Goal: Task Accomplishment & Management: Complete application form

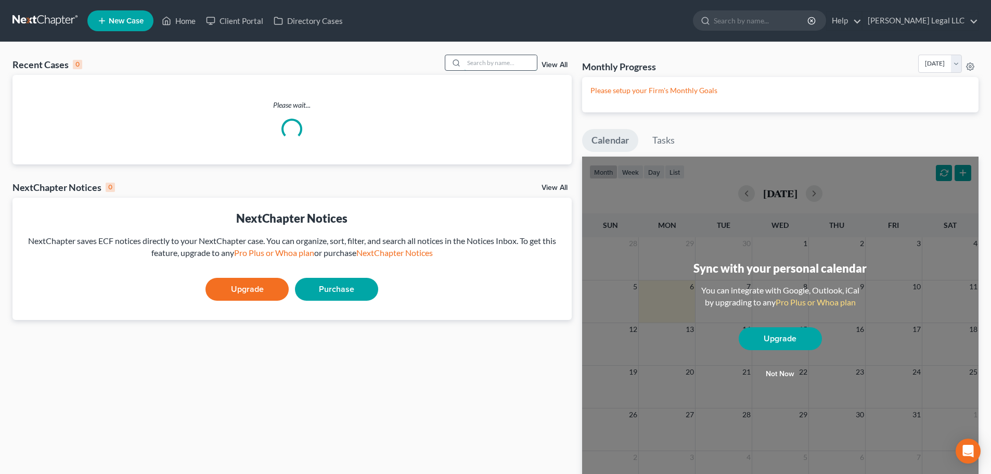
click at [529, 60] on input "search" at bounding box center [500, 62] width 73 height 15
type input "laurino"
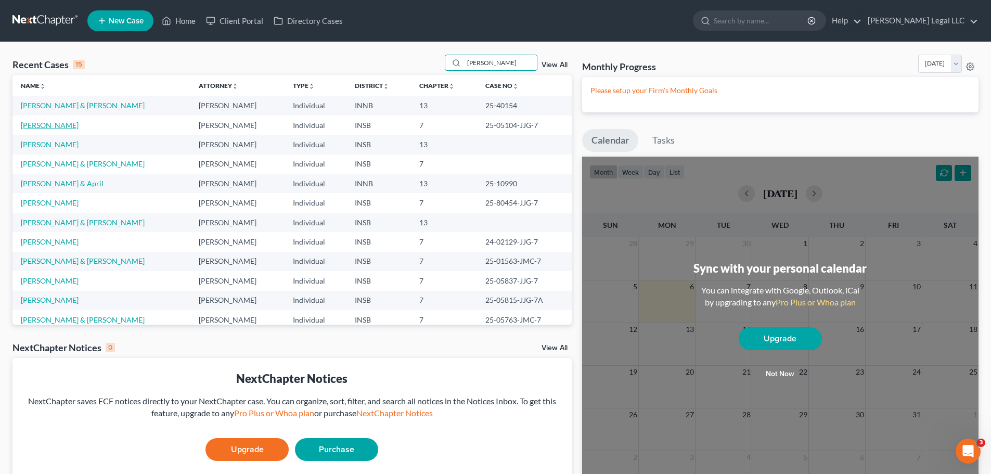
click at [66, 121] on link "[PERSON_NAME]" at bounding box center [50, 125] width 58 height 9
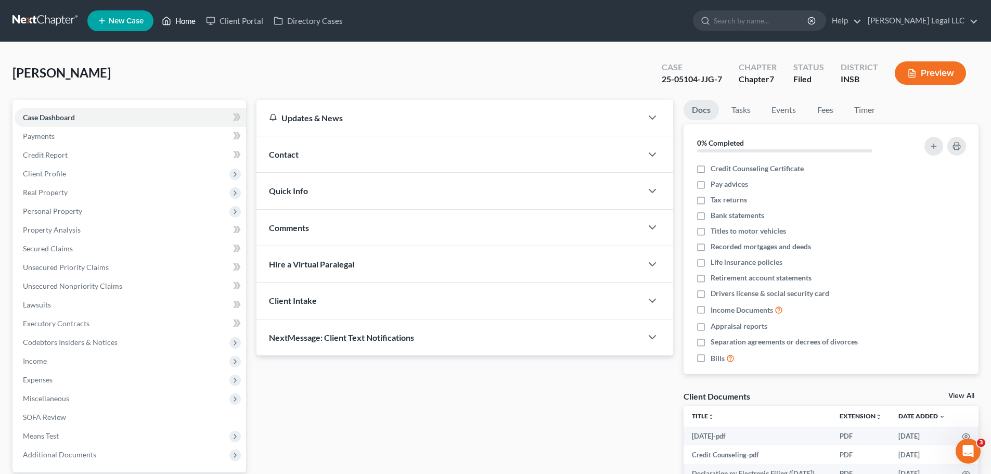
click at [170, 26] on icon at bounding box center [166, 21] width 9 height 12
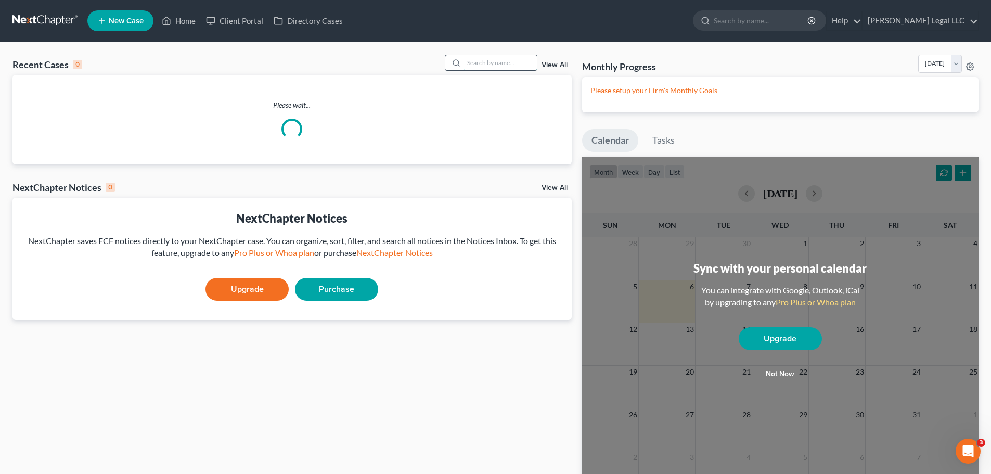
click at [485, 67] on input "search" at bounding box center [500, 62] width 73 height 15
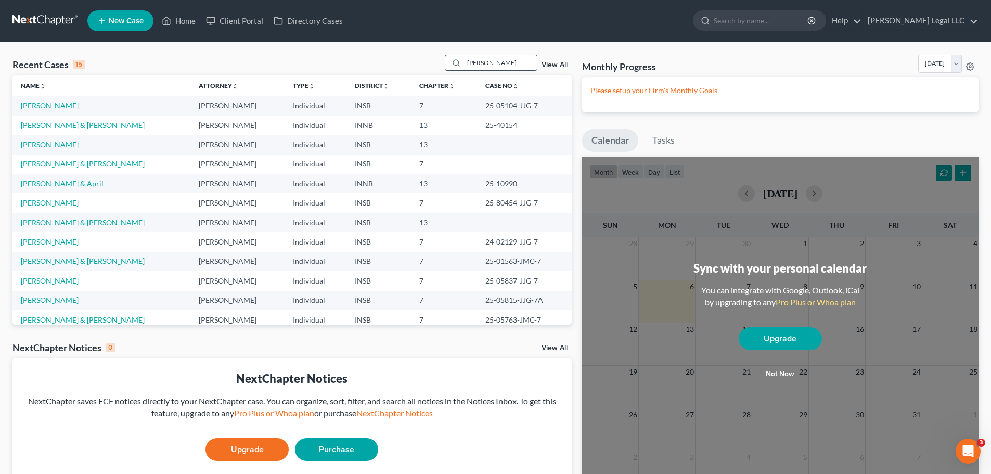
type input "conners"
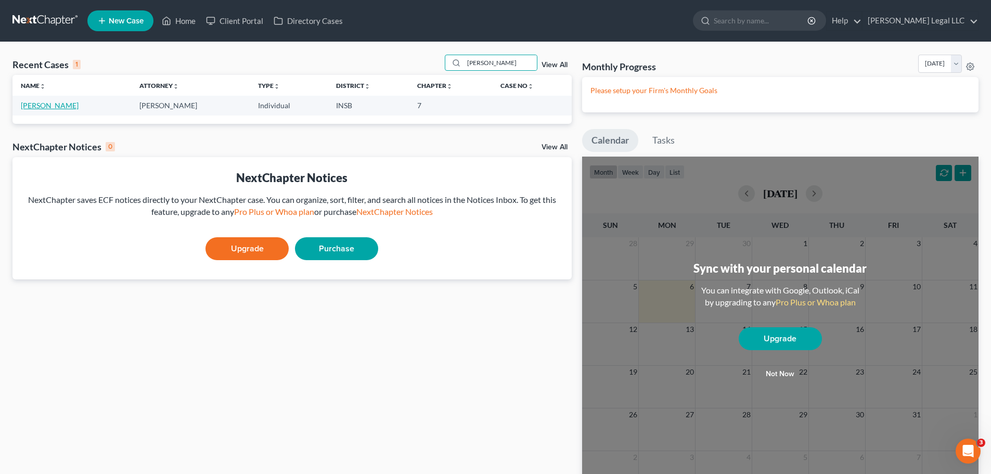
click at [45, 102] on link "[PERSON_NAME]" at bounding box center [50, 105] width 58 height 9
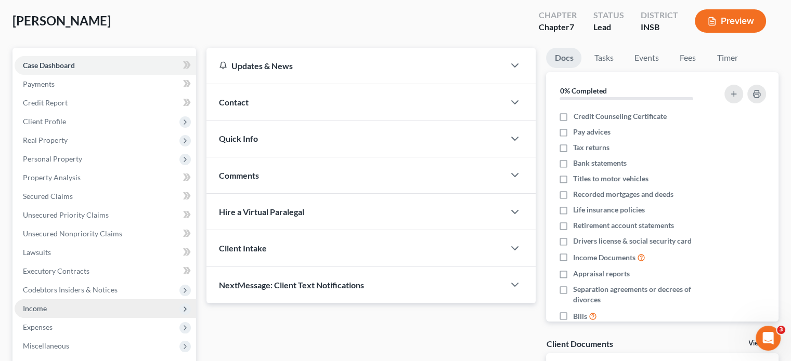
scroll to position [208, 0]
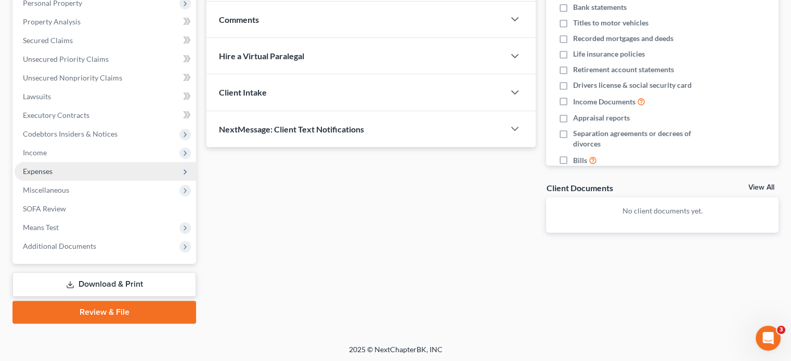
click at [50, 173] on span "Expenses" at bounding box center [38, 171] width 30 height 9
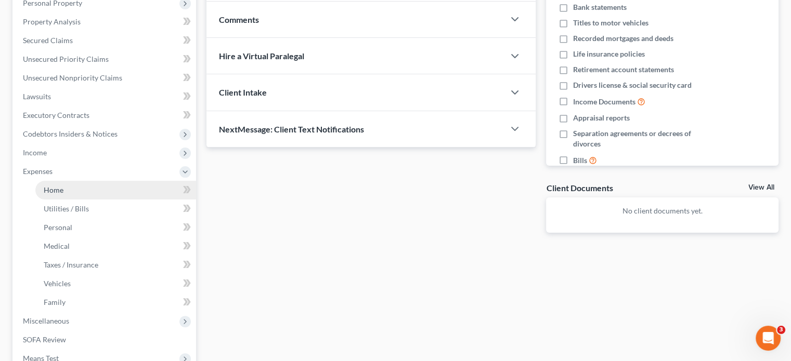
click at [64, 189] on link "Home" at bounding box center [115, 190] width 161 height 19
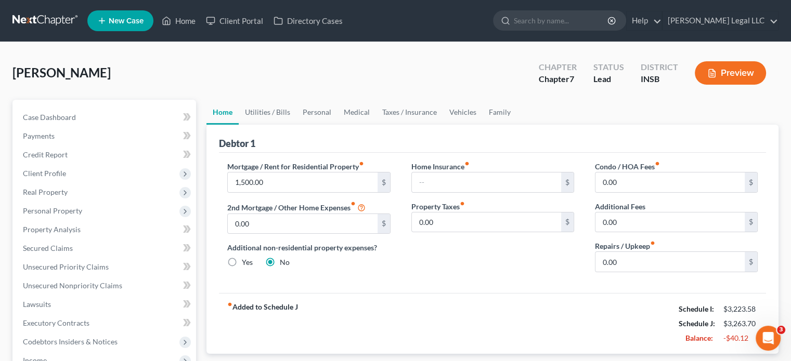
click at [550, 280] on div "Mortgage / Rent for Residential Property fiber_manual_record 1,500.00 $ 2nd Mor…" at bounding box center [492, 223] width 547 height 140
click at [48, 247] on span "Secured Claims" at bounding box center [48, 248] width 50 height 9
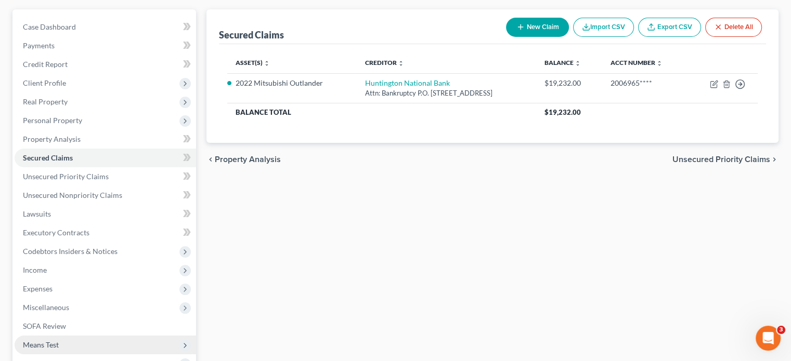
scroll to position [156, 0]
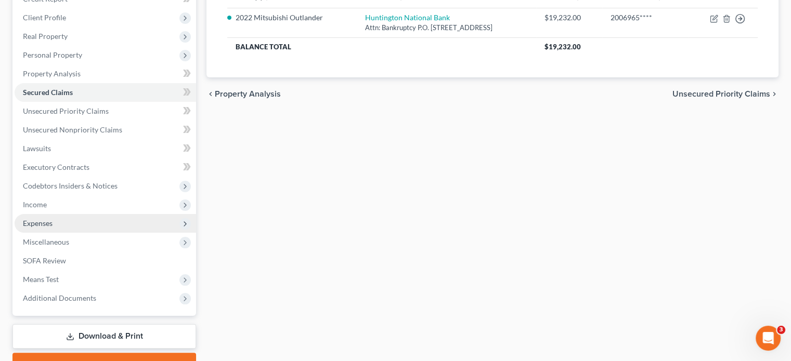
click at [44, 224] on span "Expenses" at bounding box center [38, 223] width 30 height 9
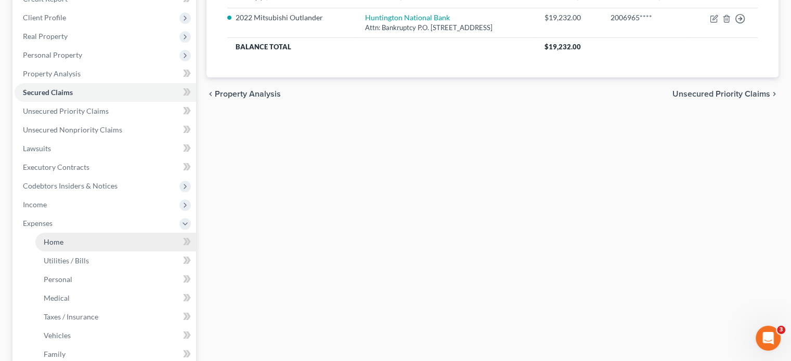
click at [46, 243] on span "Home" at bounding box center [54, 242] width 20 height 9
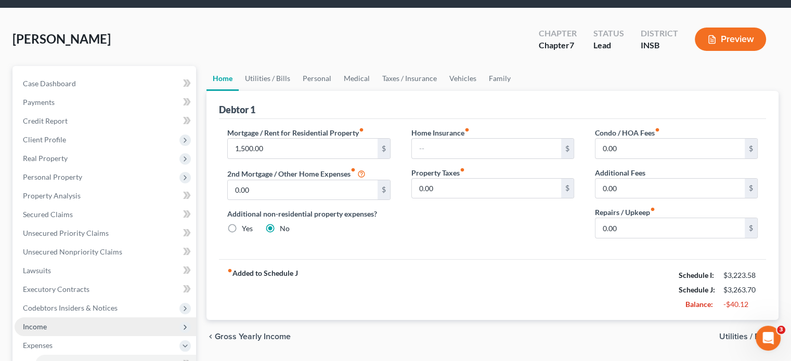
scroll to position [104, 0]
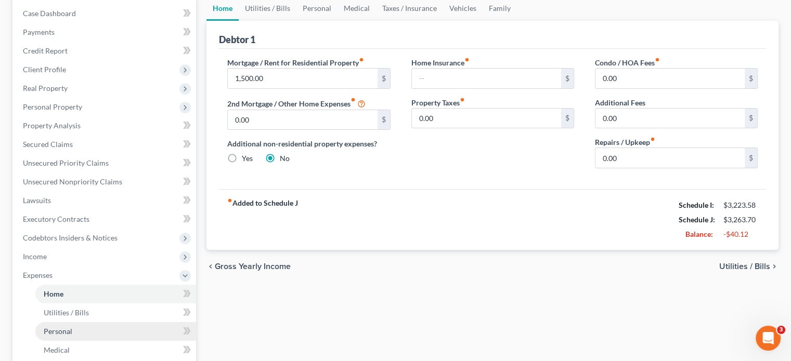
click at [56, 332] on span "Personal" at bounding box center [58, 331] width 29 height 9
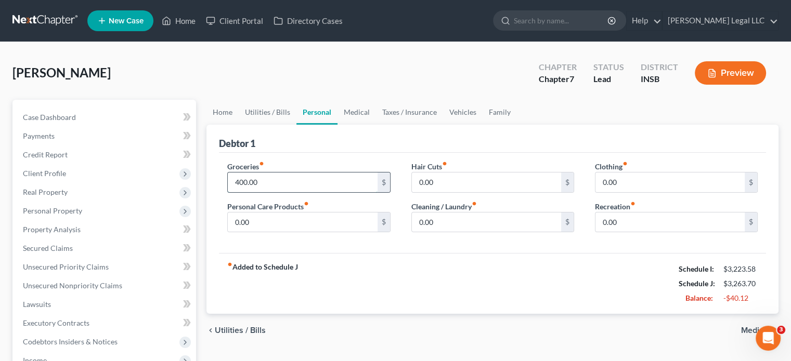
click at [256, 186] on input "400.00" at bounding box center [302, 183] width 149 height 20
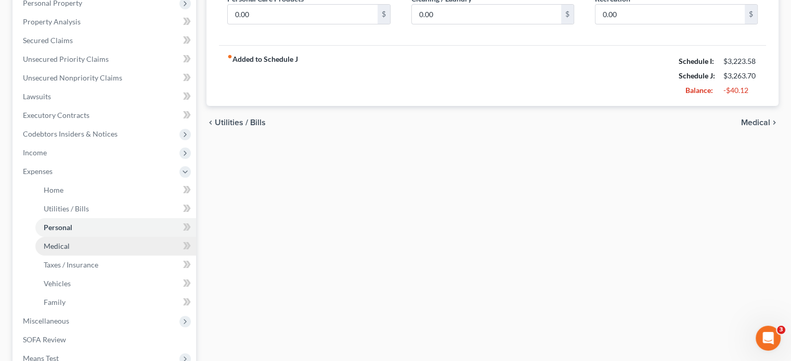
click at [77, 253] on link "Medical" at bounding box center [115, 246] width 161 height 19
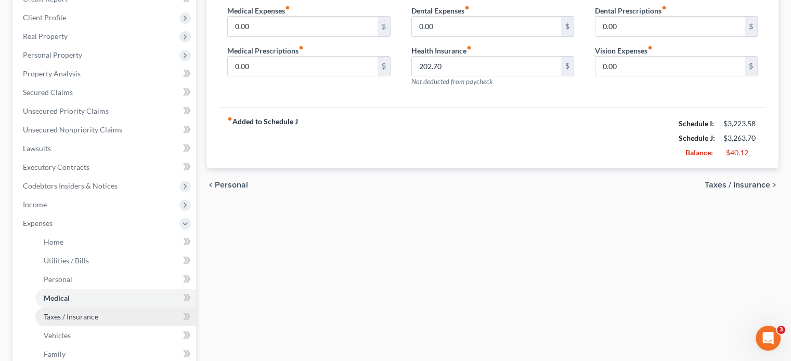
click at [40, 319] on link "Taxes / Insurance" at bounding box center [115, 317] width 161 height 19
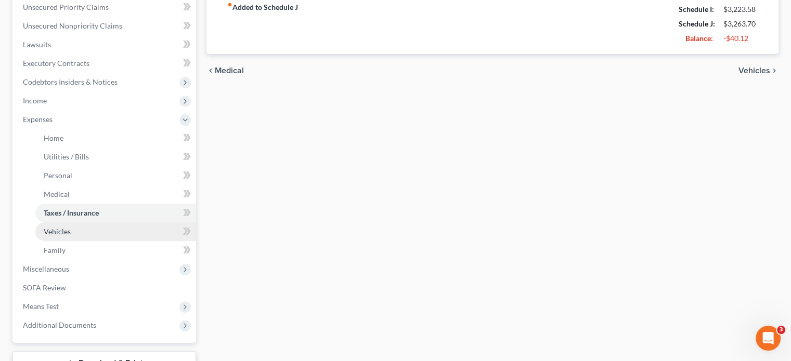
click at [64, 234] on span "Vehicles" at bounding box center [57, 231] width 27 height 9
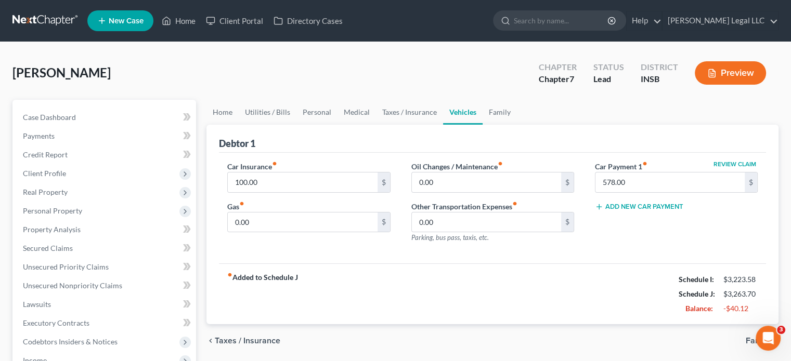
scroll to position [260, 0]
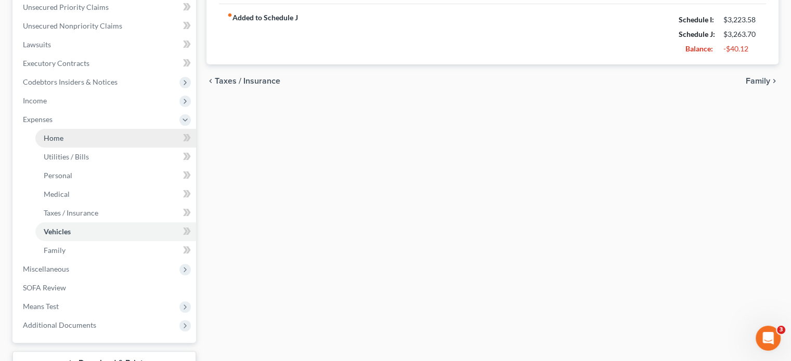
click at [56, 141] on span "Home" at bounding box center [54, 138] width 20 height 9
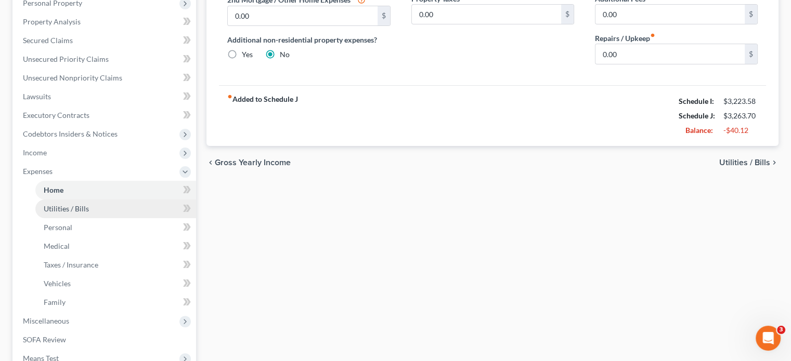
click at [35, 204] on link "Utilities / Bills" at bounding box center [115, 209] width 161 height 19
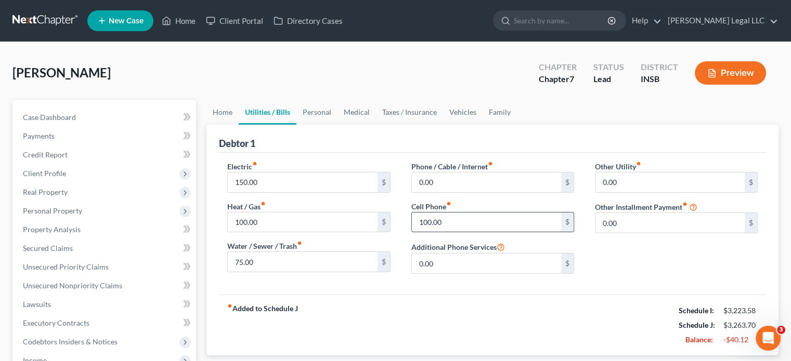
click at [428, 218] on input "100.00" at bounding box center [486, 223] width 149 height 20
click at [276, 217] on input "100.00" at bounding box center [302, 223] width 149 height 20
click at [426, 215] on input "100.00" at bounding box center [486, 223] width 149 height 20
type input "85"
drag, startPoint x: 419, startPoint y: 135, endPoint x: 410, endPoint y: 139, distance: 9.8
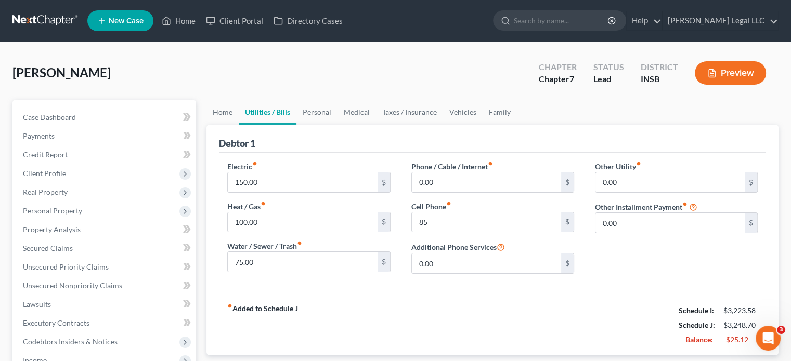
click at [419, 135] on div "Debtor 1" at bounding box center [492, 139] width 547 height 28
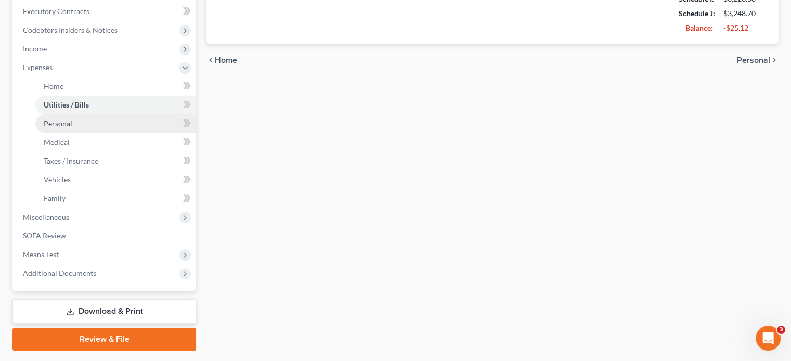
click at [69, 128] on link "Personal" at bounding box center [115, 123] width 161 height 19
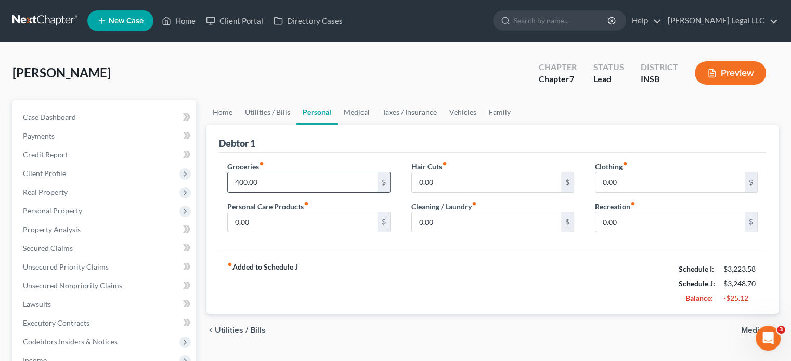
click at [264, 182] on input "400.00" at bounding box center [302, 183] width 149 height 20
type input "375"
click at [442, 309] on div "fiber_manual_record Added to Schedule J Schedule I: $3,223.58 Schedule J: $3,22…" at bounding box center [492, 283] width 547 height 61
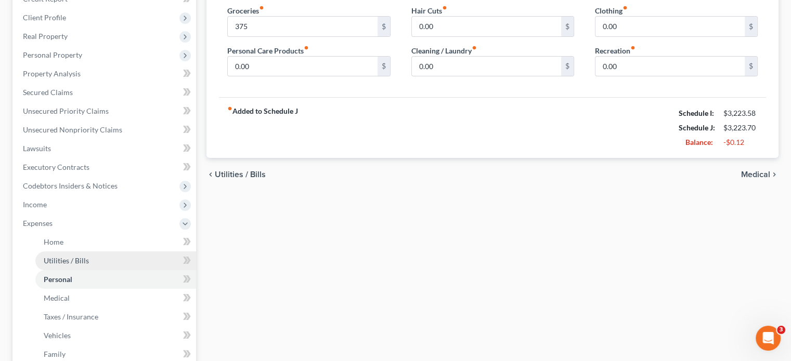
click at [93, 260] on link "Utilities / Bills" at bounding box center [115, 261] width 161 height 19
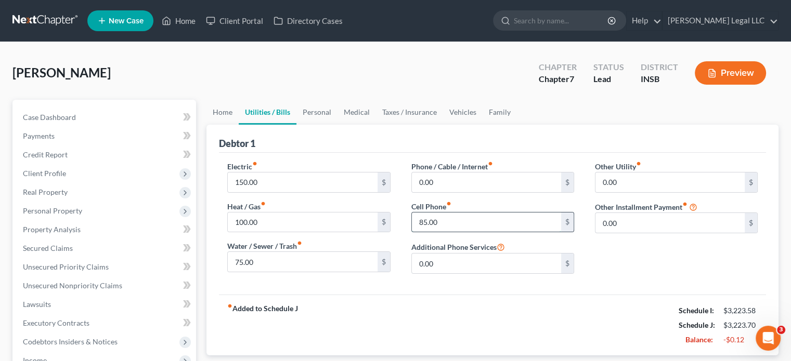
click at [469, 217] on input "85.00" at bounding box center [486, 223] width 149 height 20
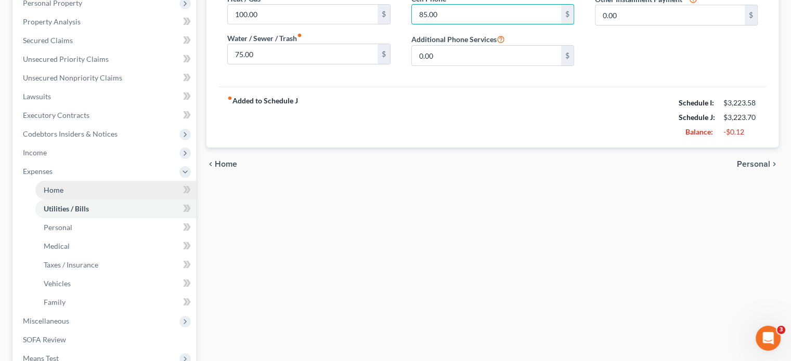
click at [56, 190] on span "Home" at bounding box center [54, 190] width 20 height 9
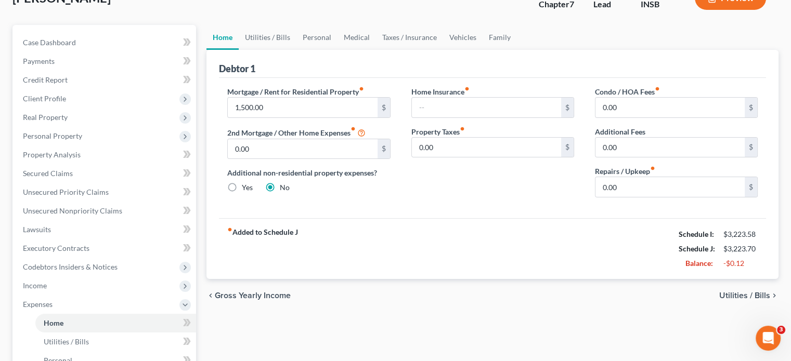
scroll to position [312, 0]
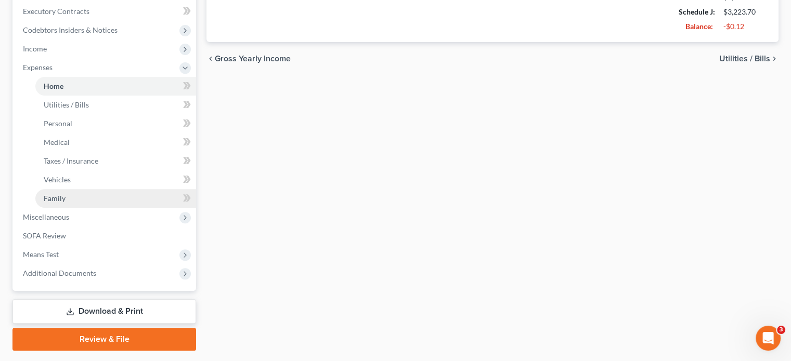
click at [55, 203] on link "Family" at bounding box center [115, 198] width 161 height 19
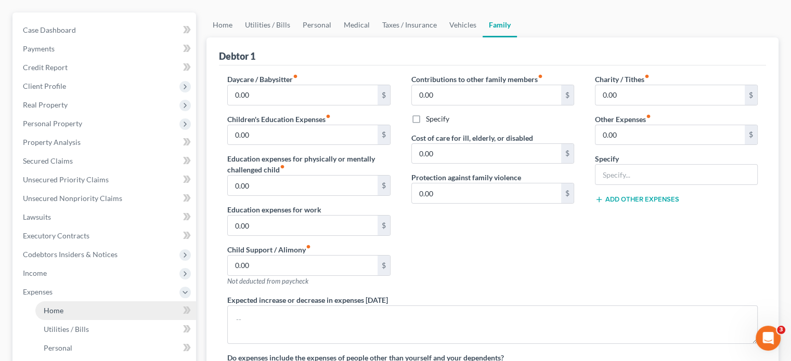
scroll to position [208, 0]
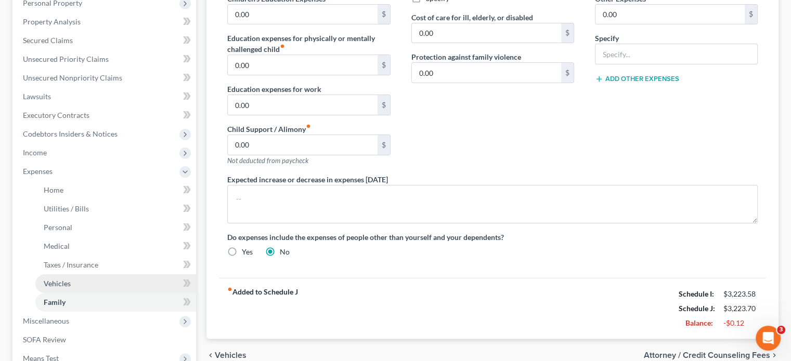
click at [56, 284] on span "Vehicles" at bounding box center [57, 283] width 27 height 9
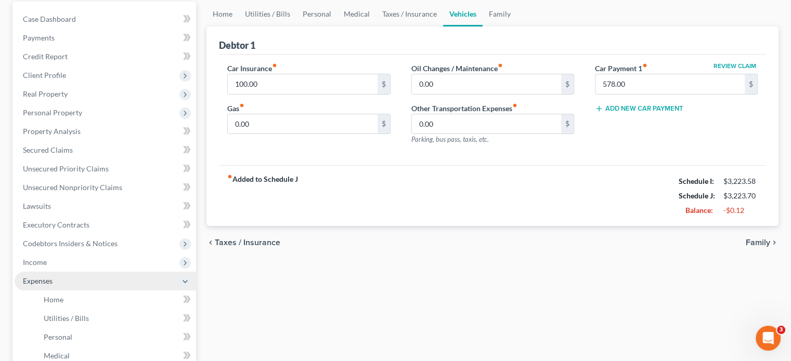
scroll to position [104, 0]
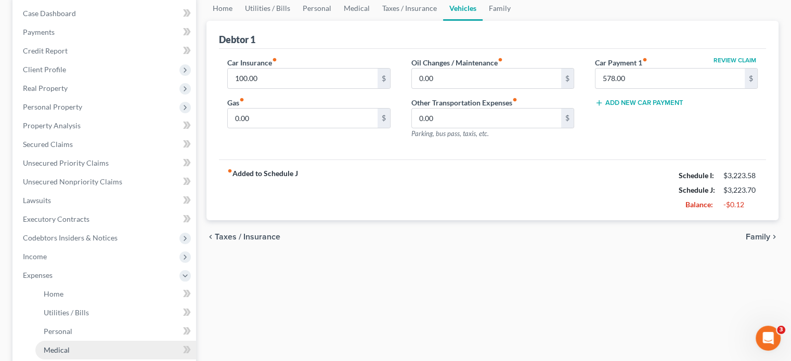
click at [57, 350] on span "Medical" at bounding box center [57, 350] width 26 height 9
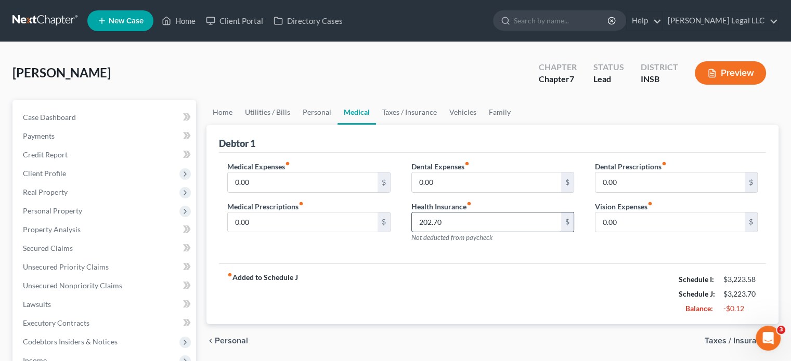
click at [496, 216] on input "202.70" at bounding box center [486, 223] width 149 height 20
click at [503, 216] on input "202.70" at bounding box center [486, 223] width 149 height 20
click at [409, 296] on div "fiber_manual_record Added to Schedule J Schedule I: $3,223.58 Schedule J: $3,22…" at bounding box center [492, 294] width 547 height 61
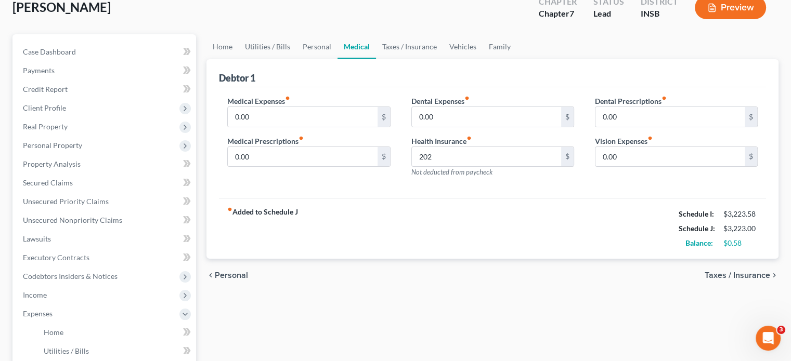
scroll to position [208, 0]
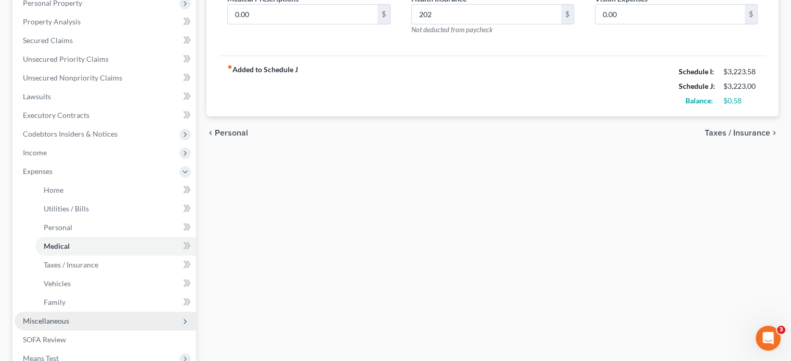
click at [50, 317] on span "Miscellaneous" at bounding box center [46, 321] width 46 height 9
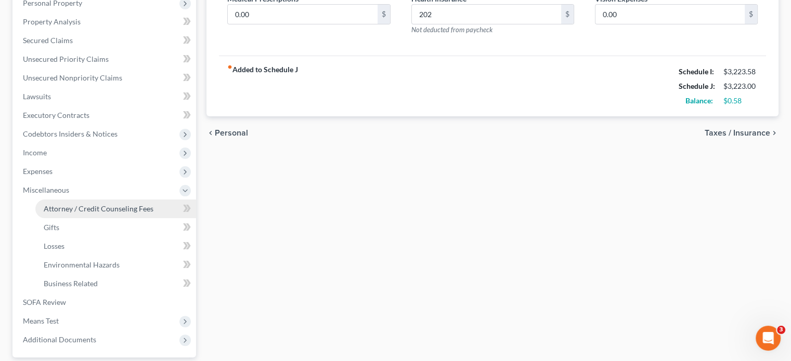
click at [90, 217] on link "Attorney / Credit Counseling Fees" at bounding box center [115, 209] width 161 height 19
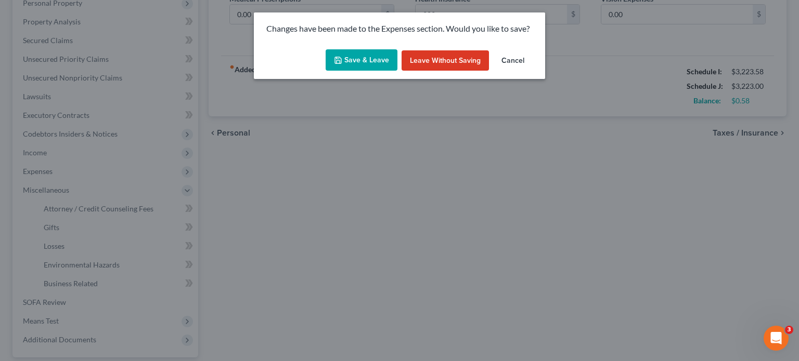
click at [377, 54] on button "Save & Leave" at bounding box center [362, 60] width 72 height 22
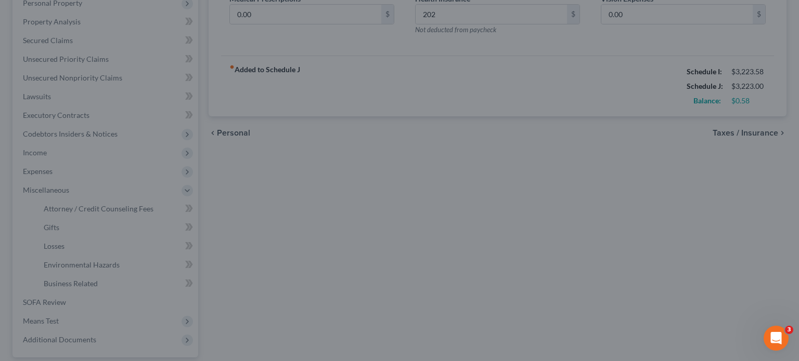
type input "202.00"
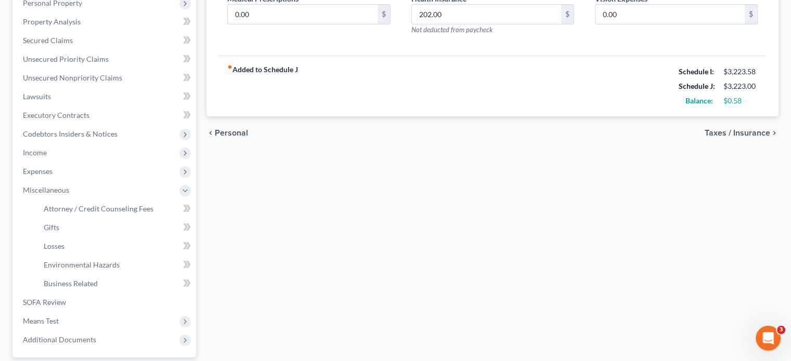
select select "0"
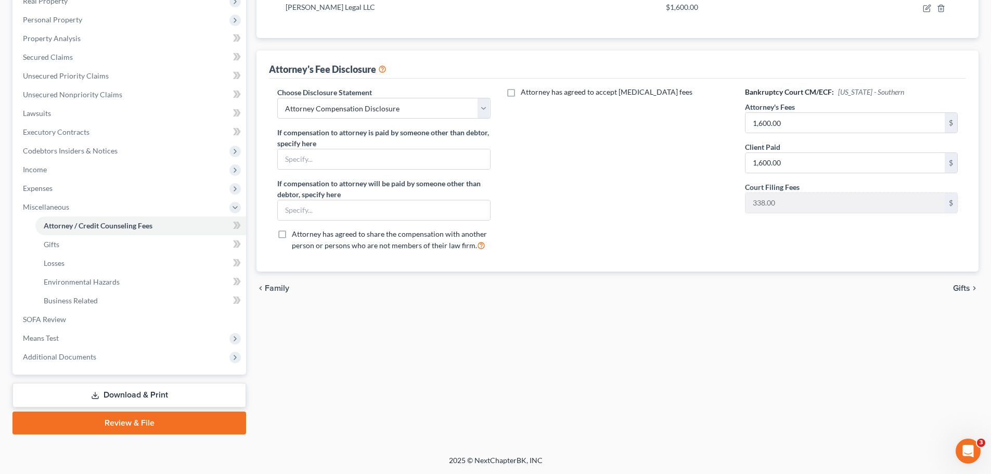
click at [115, 400] on link "Download & Print" at bounding box center [129, 395] width 234 height 24
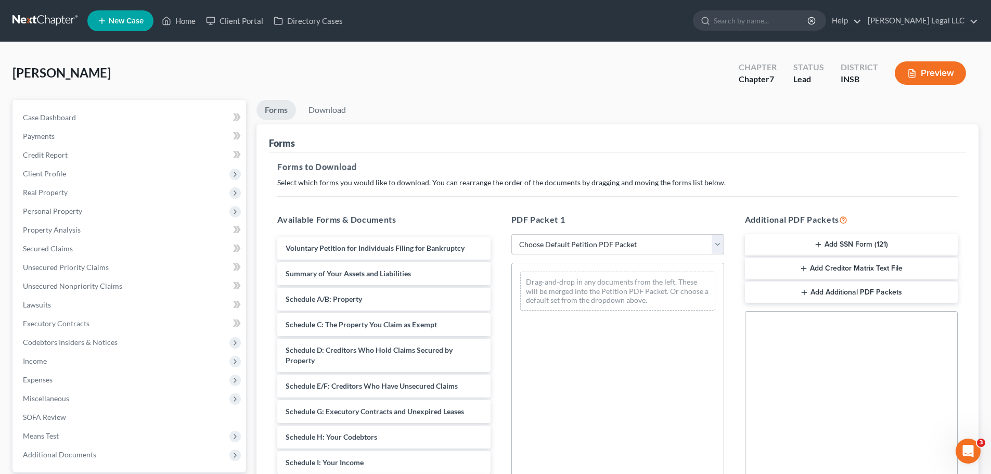
click at [561, 247] on select "Choose Default Petition PDF Packet Complete Bankruptcy Petition (all forms and …" at bounding box center [617, 244] width 213 height 21
select select "3"
click at [511, 234] on select "Choose Default Petition PDF Packet Complete Bankruptcy Petition (all forms and …" at bounding box center [617, 244] width 213 height 21
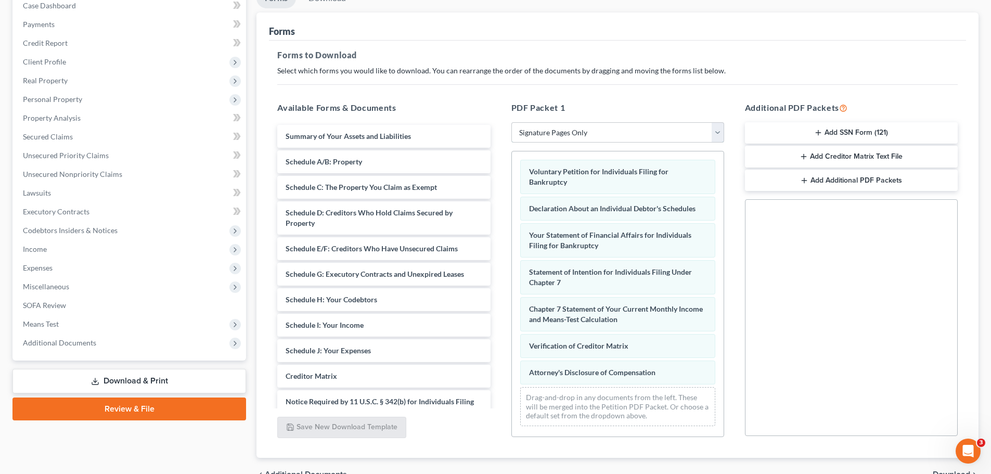
scroll to position [169, 0]
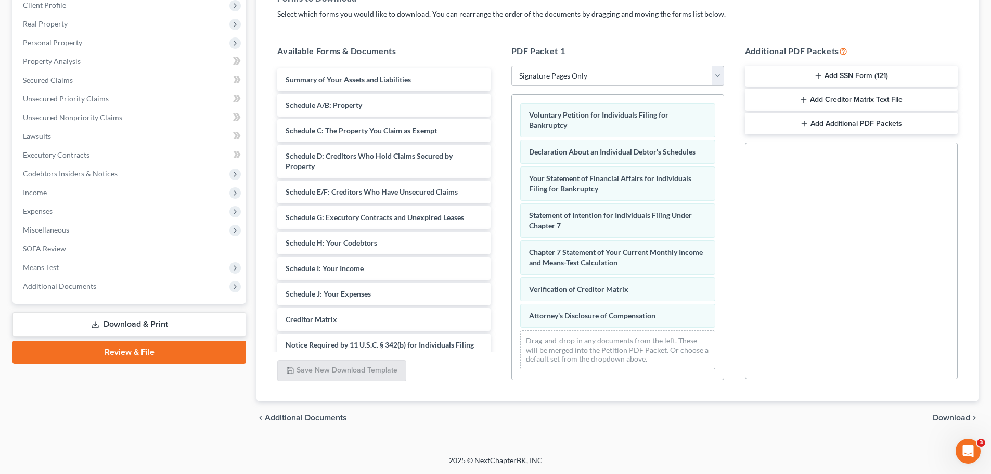
click at [965, 417] on span "Download" at bounding box center [951, 417] width 37 height 8
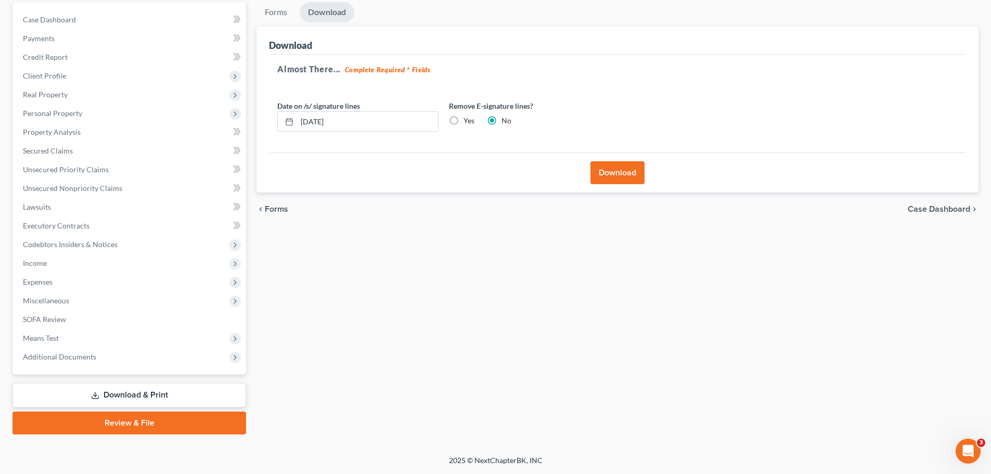
click at [463, 119] on label "Yes" at bounding box center [468, 120] width 11 height 10
click at [468, 119] on input "Yes" at bounding box center [471, 118] width 7 height 7
radio input "true"
radio input "false"
click at [608, 173] on button "Download" at bounding box center [617, 172] width 54 height 23
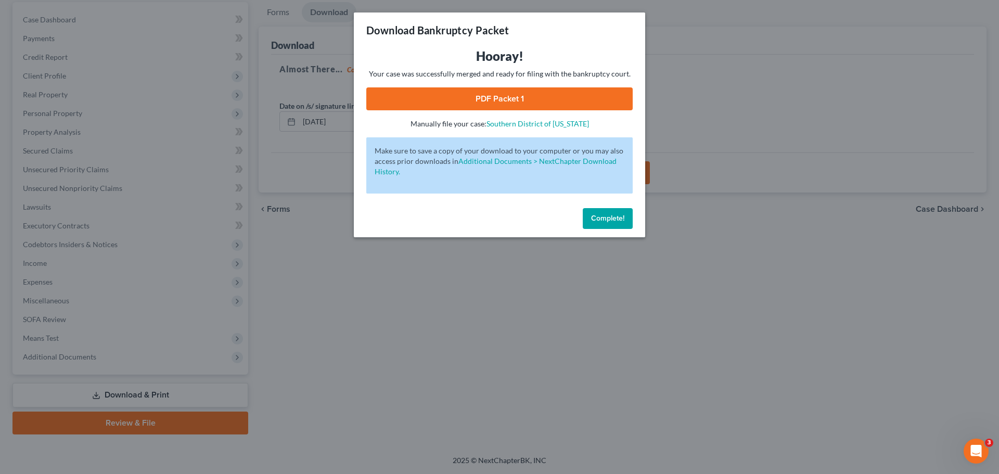
click at [456, 101] on link "PDF Packet 1" at bounding box center [499, 98] width 266 height 23
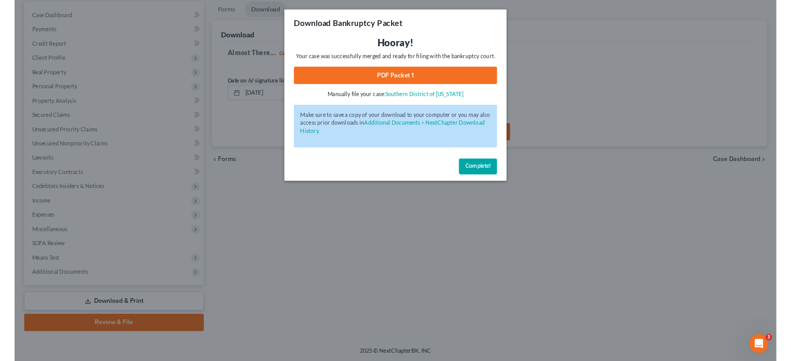
scroll to position [97, 0]
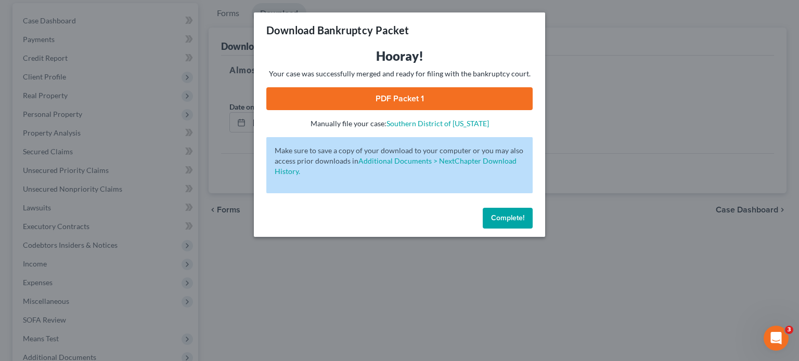
click at [499, 219] on span "Complete!" at bounding box center [507, 218] width 33 height 9
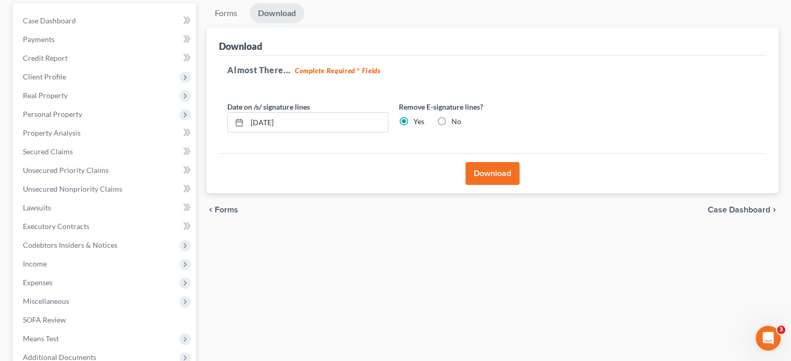
click at [333, 276] on div "Forms Download Forms Forms to Download Select which forms you would like to dow…" at bounding box center [492, 219] width 583 height 432
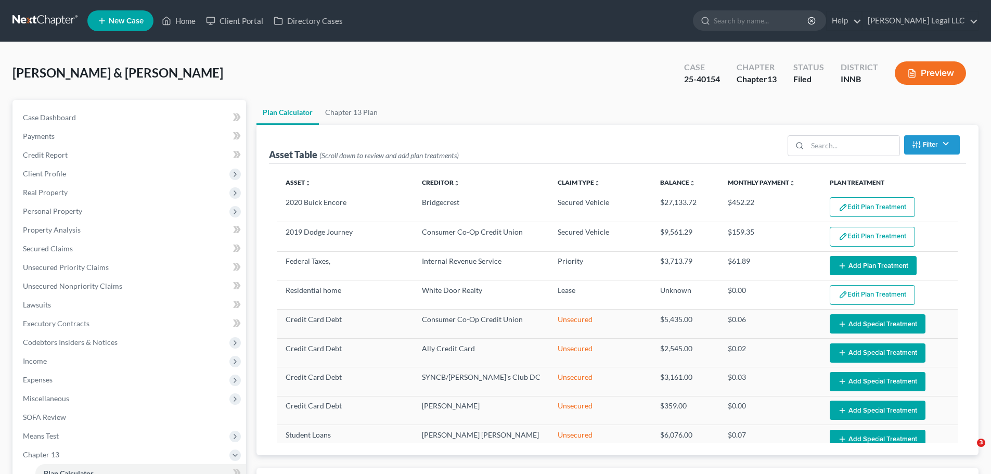
select select "59"
click at [195, 23] on link "Home" at bounding box center [179, 20] width 44 height 19
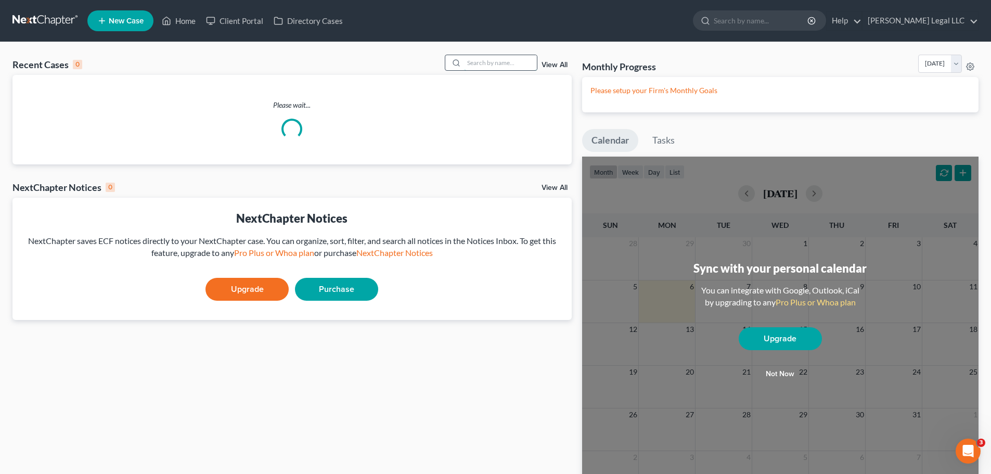
click at [486, 62] on input "search" at bounding box center [500, 62] width 73 height 15
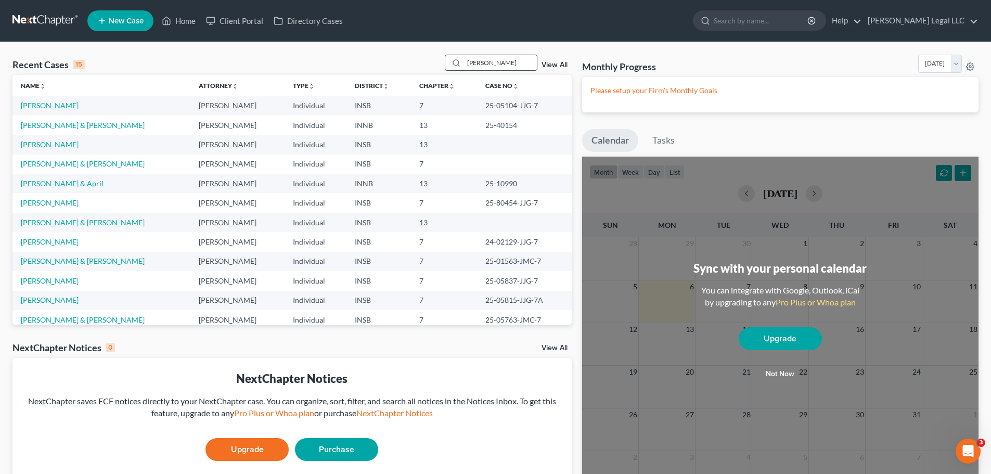
type input "laurino"
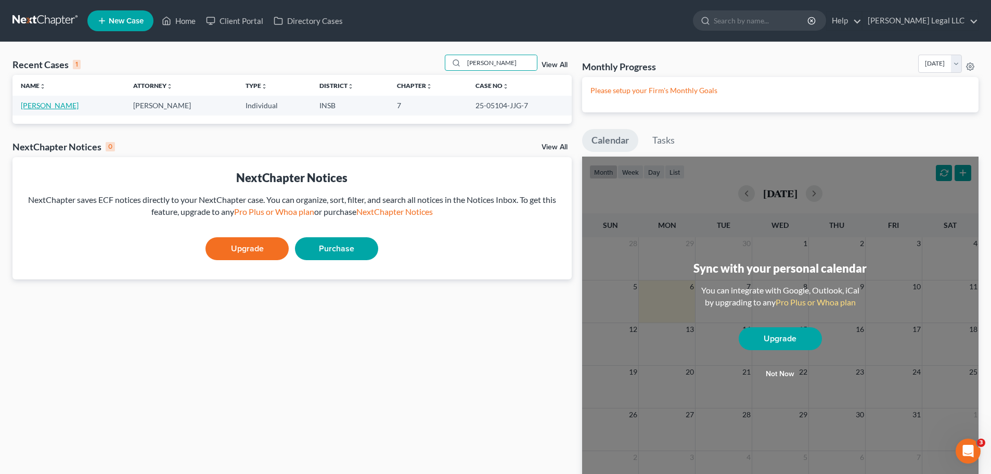
click at [34, 106] on link "[PERSON_NAME]" at bounding box center [50, 105] width 58 height 9
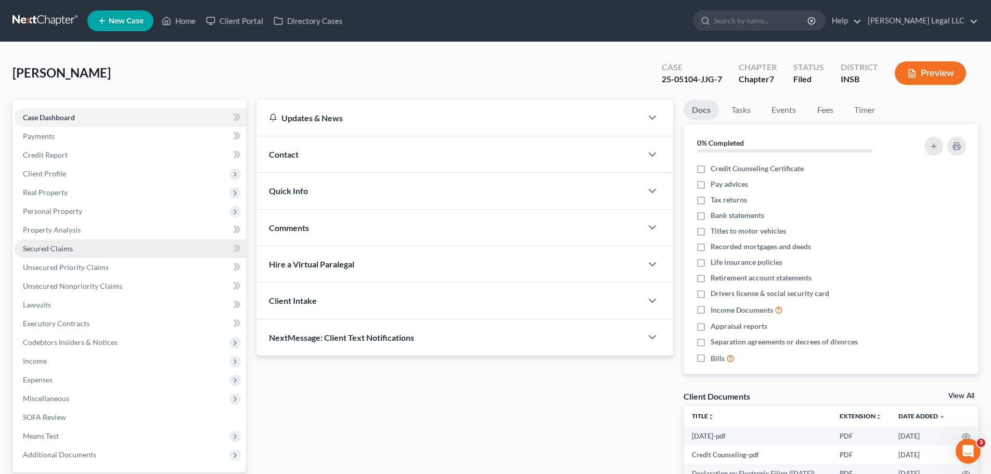
click at [46, 244] on span "Secured Claims" at bounding box center [48, 248] width 50 height 9
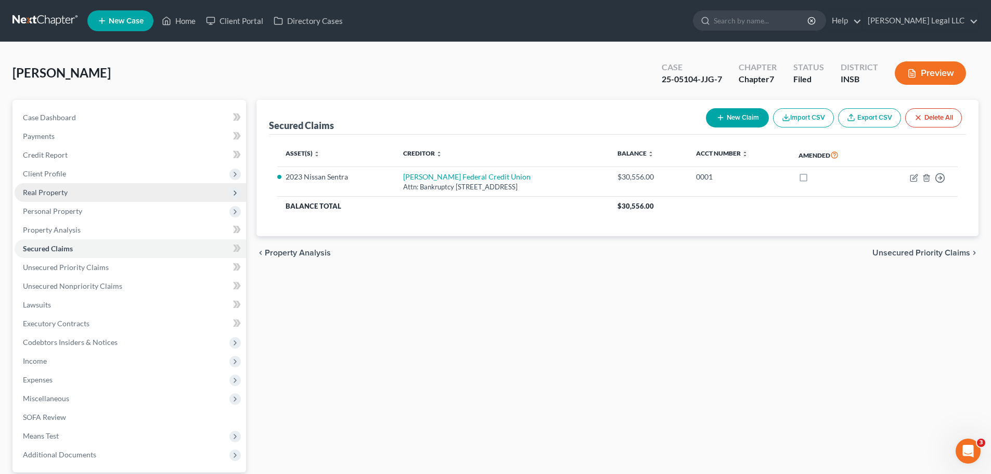
click at [55, 195] on span "Real Property" at bounding box center [45, 192] width 45 height 9
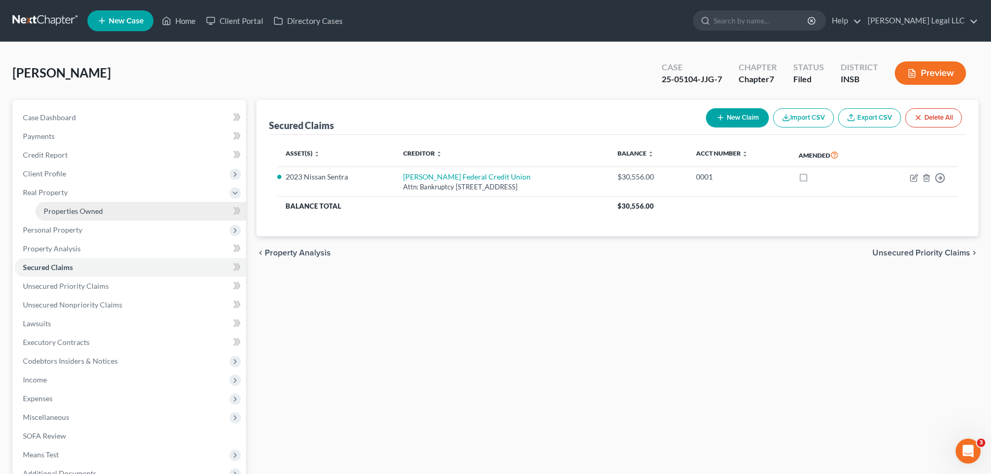
click at [88, 214] on span "Properties Owned" at bounding box center [73, 210] width 59 height 9
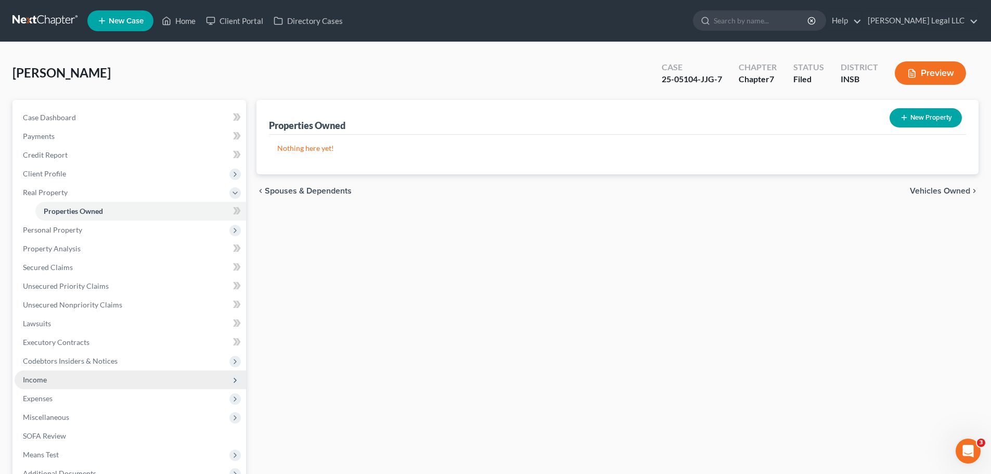
click at [29, 377] on span "Income" at bounding box center [35, 379] width 24 height 9
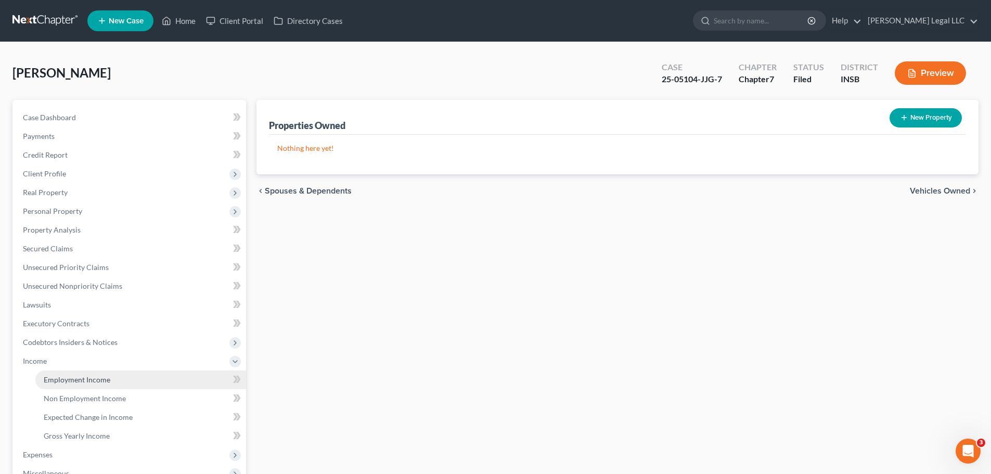
click at [59, 380] on span "Employment Income" at bounding box center [77, 379] width 67 height 9
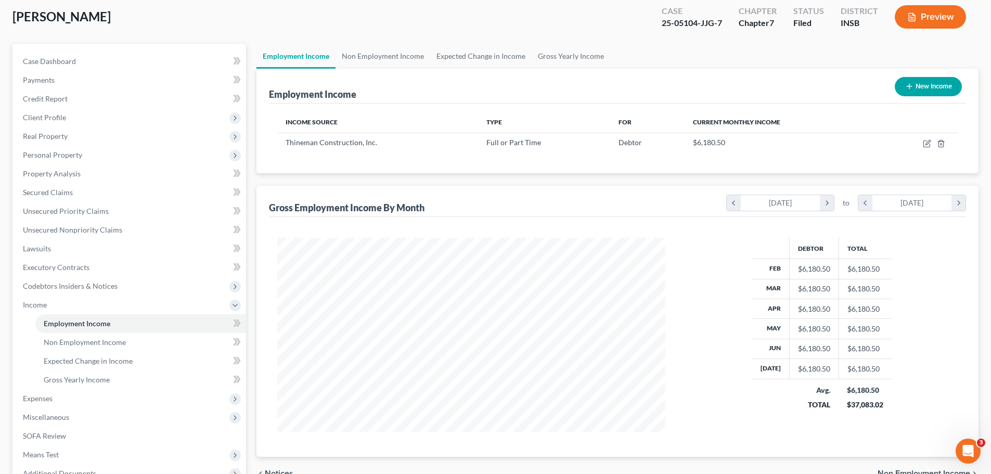
scroll to position [52, 0]
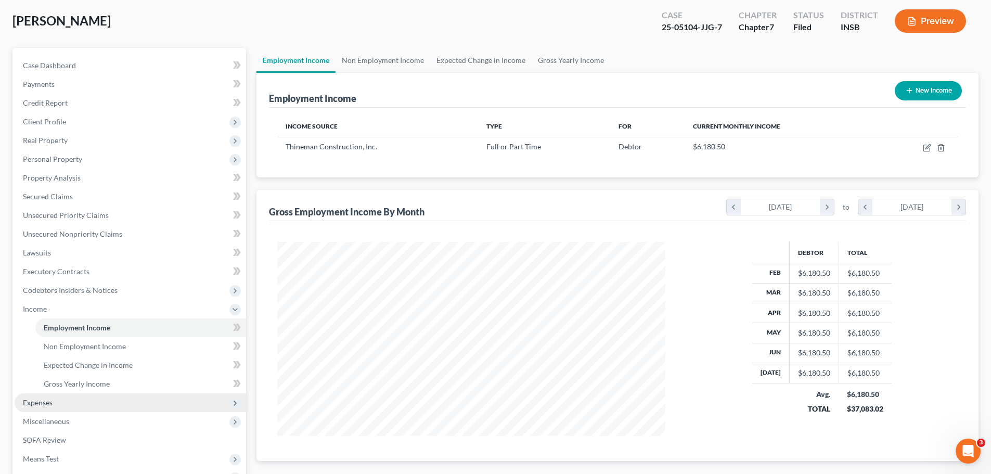
click at [52, 403] on span "Expenses" at bounding box center [38, 402] width 30 height 9
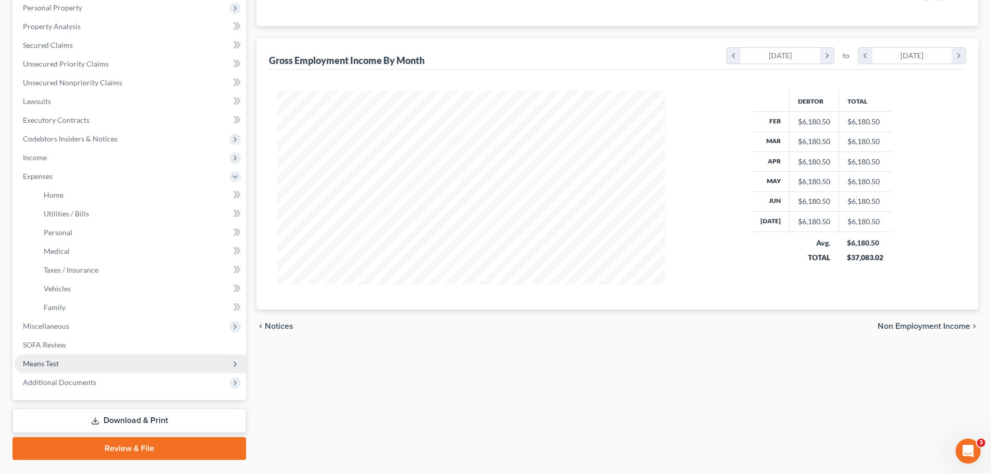
scroll to position [208, 0]
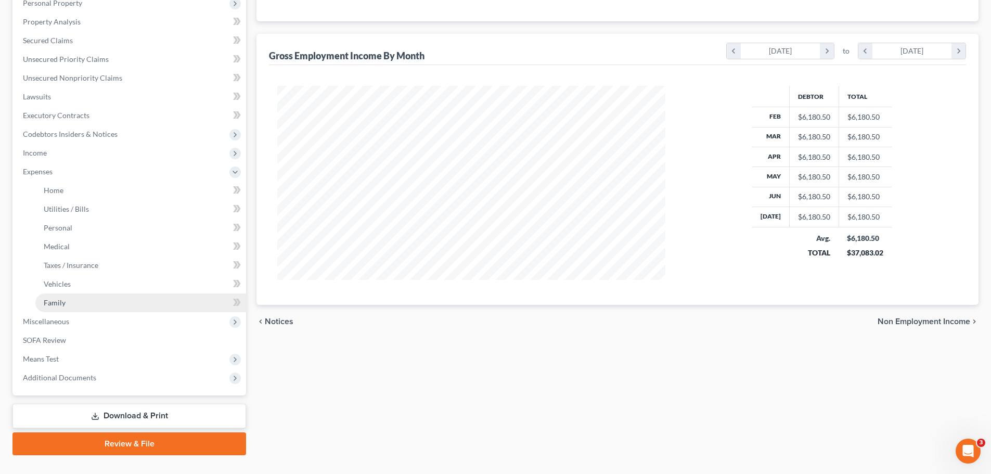
click at [45, 300] on span "Family" at bounding box center [55, 302] width 22 height 9
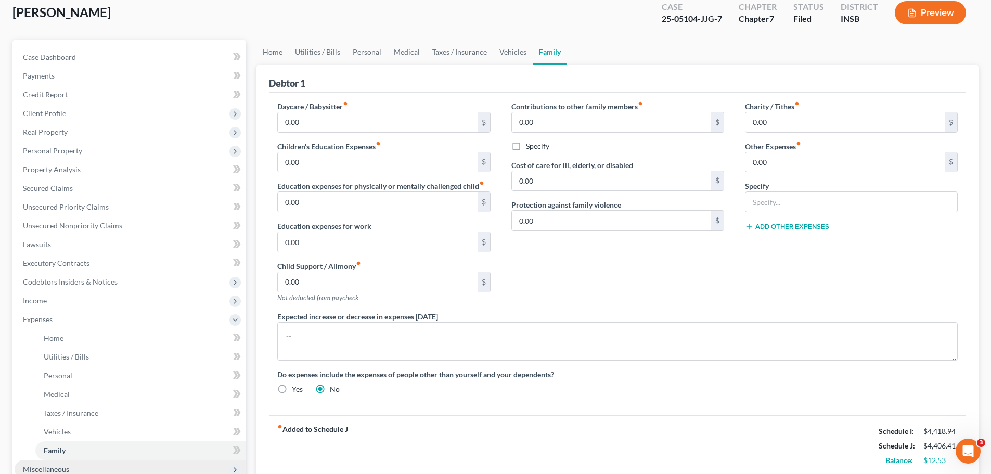
scroll to position [208, 0]
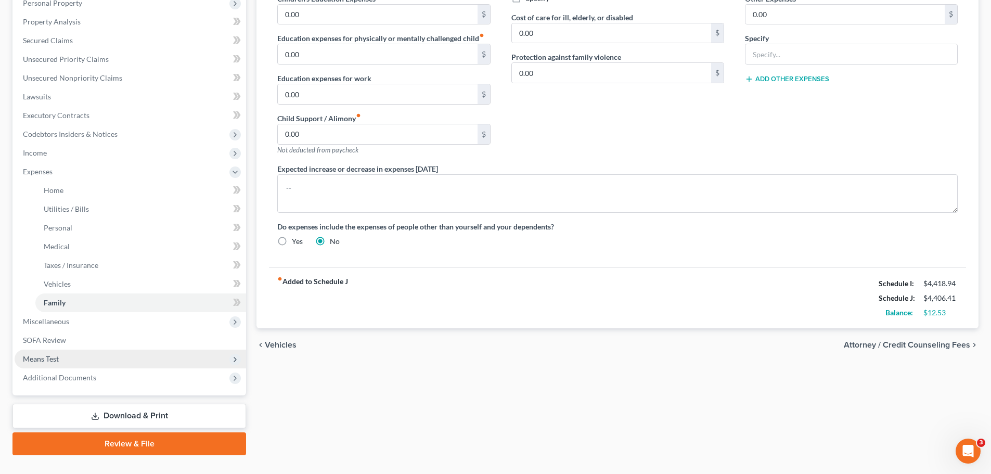
click at [56, 356] on span "Means Test" at bounding box center [41, 358] width 36 height 9
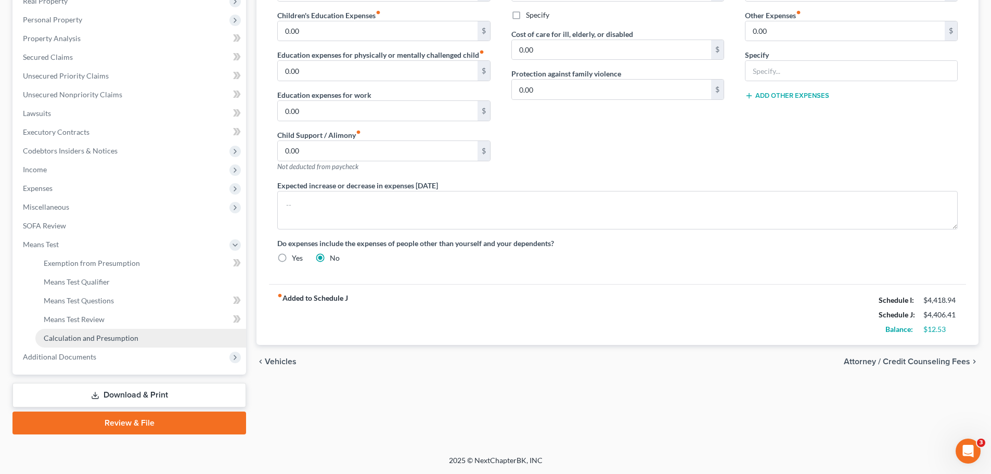
scroll to position [191, 0]
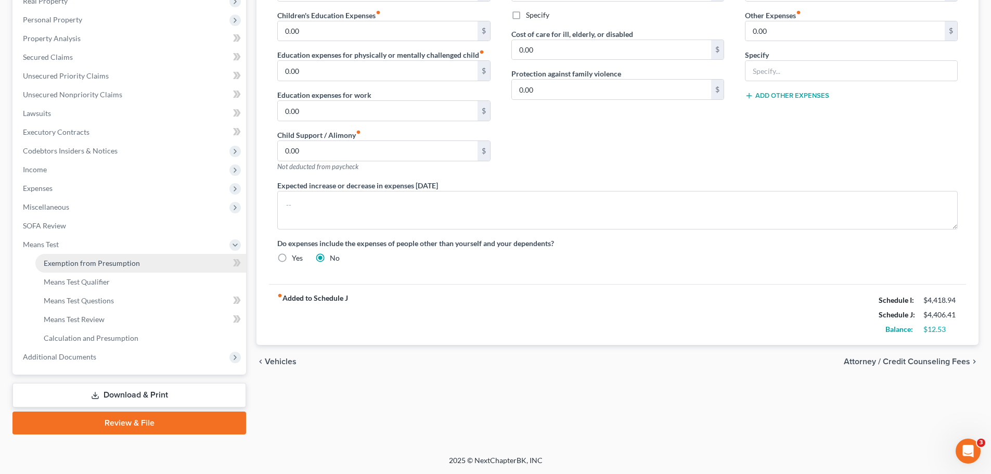
click at [94, 265] on span "Exemption from Presumption" at bounding box center [92, 262] width 96 height 9
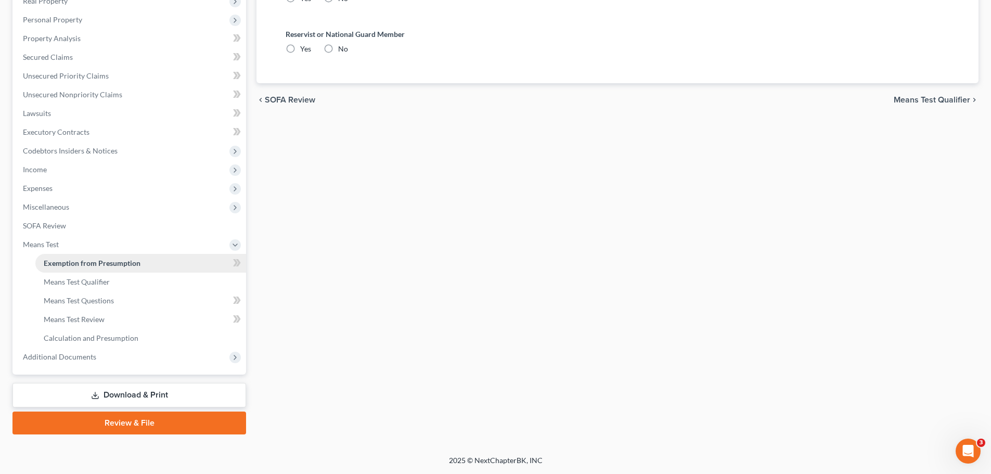
radio input "true"
click at [69, 289] on link "Means Test Qualifier" at bounding box center [140, 282] width 211 height 19
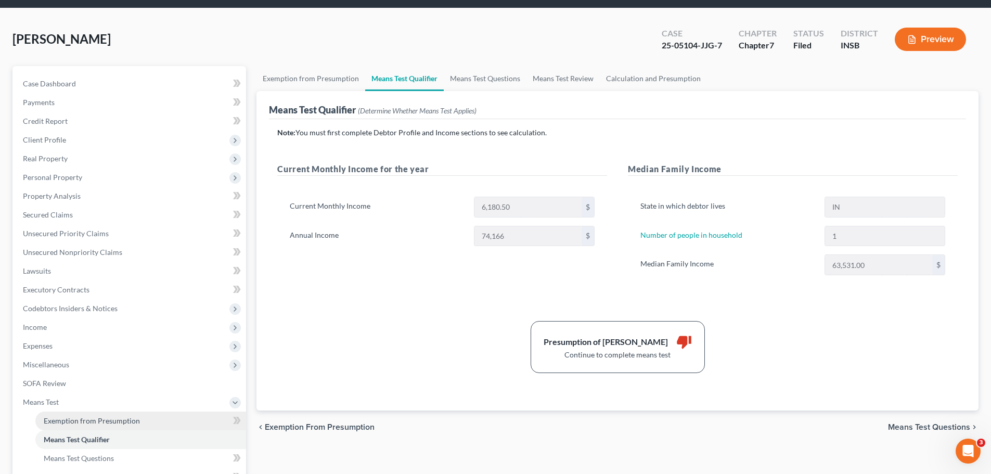
scroll to position [52, 0]
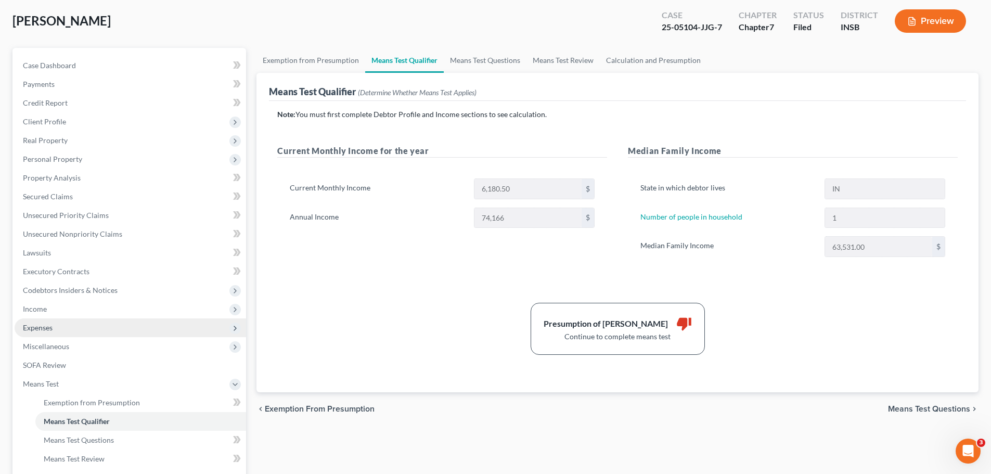
click at [52, 330] on span "Expenses" at bounding box center [38, 327] width 30 height 9
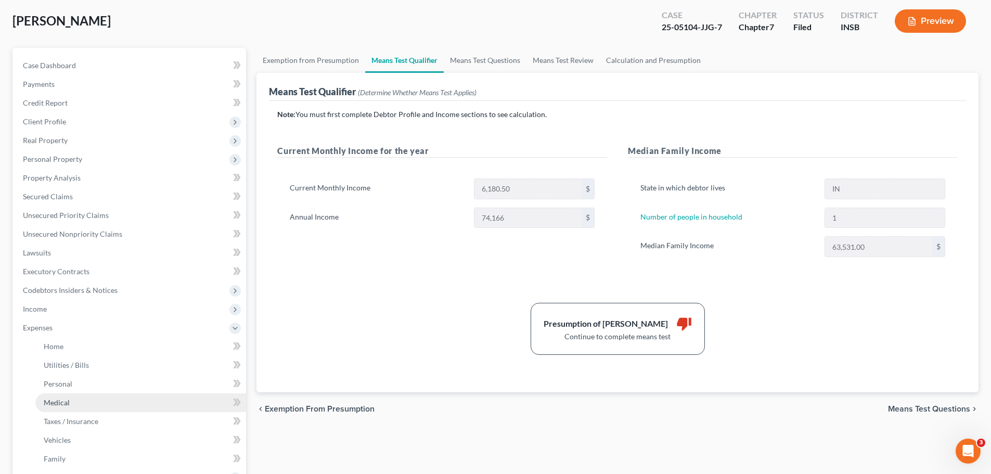
click at [50, 403] on span "Medical" at bounding box center [57, 402] width 26 height 9
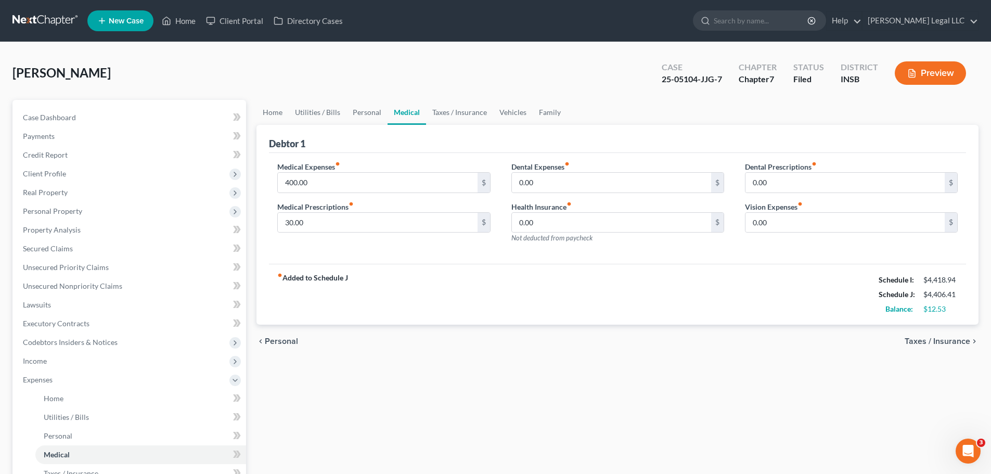
click at [560, 283] on div "fiber_manual_record Added to Schedule J Schedule I: $4,418.94 Schedule J: $4,40…" at bounding box center [617, 294] width 697 height 61
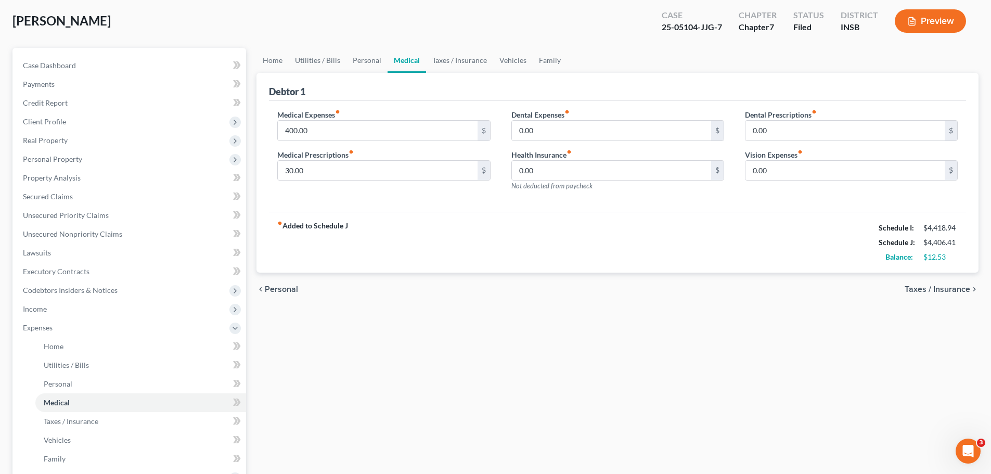
click at [462, 312] on div "Home Utilities / Bills Personal Medical Taxes / Insurance Vehicles Family Debto…" at bounding box center [617, 329] width 732 height 563
click at [77, 384] on link "Personal" at bounding box center [140, 383] width 211 height 19
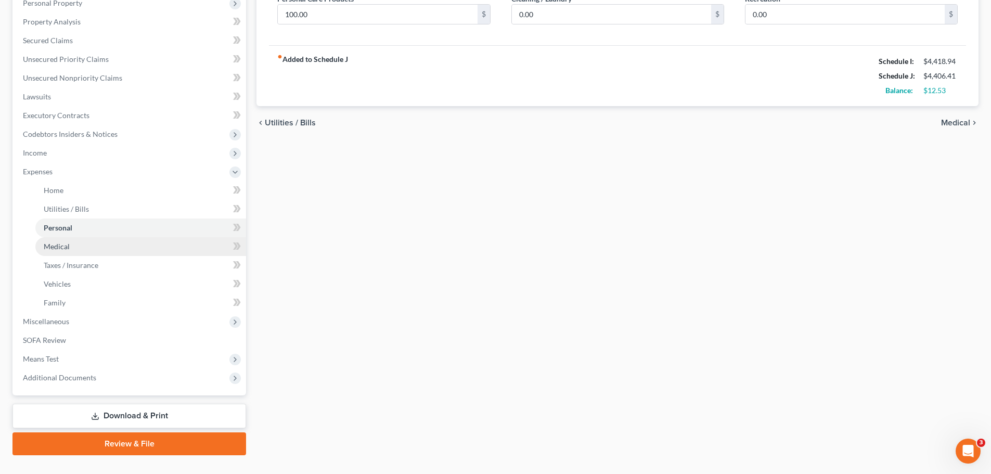
click at [47, 248] on span "Medical" at bounding box center [57, 246] width 26 height 9
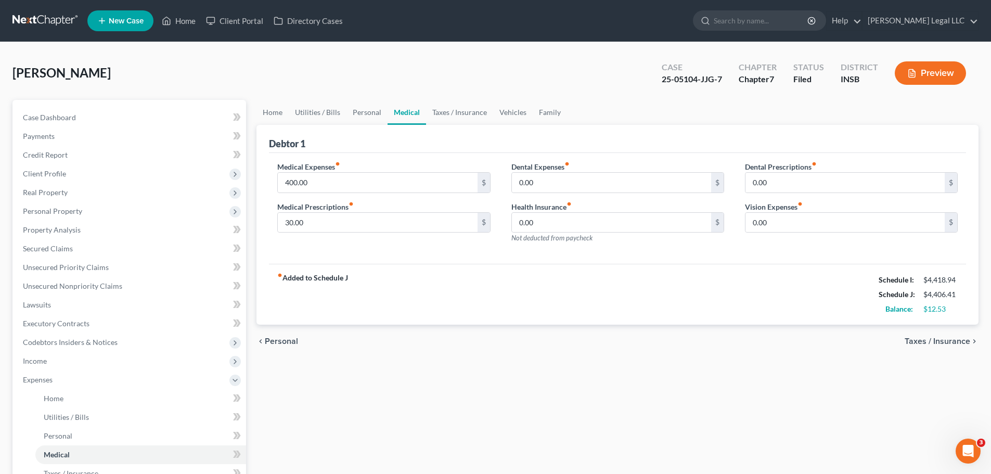
click at [484, 277] on div "fiber_manual_record Added to Schedule J Schedule I: $4,418.94 Schedule J: $4,40…" at bounding box center [617, 294] width 697 height 61
click at [60, 436] on span "Personal" at bounding box center [58, 435] width 29 height 9
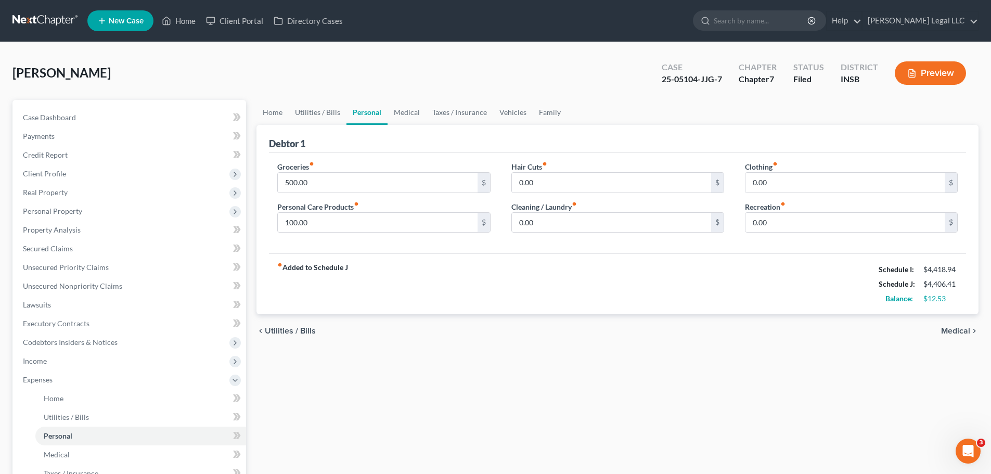
click at [570, 336] on div "chevron_left Utilities / Bills Medical chevron_right" at bounding box center [617, 330] width 722 height 33
click at [77, 415] on span "Utilities / Bills" at bounding box center [66, 416] width 45 height 9
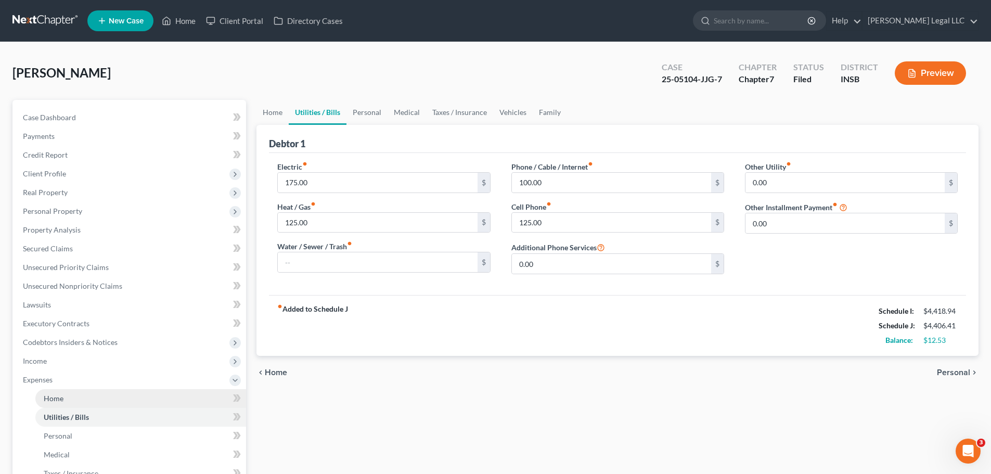
click at [67, 403] on link "Home" at bounding box center [140, 398] width 211 height 19
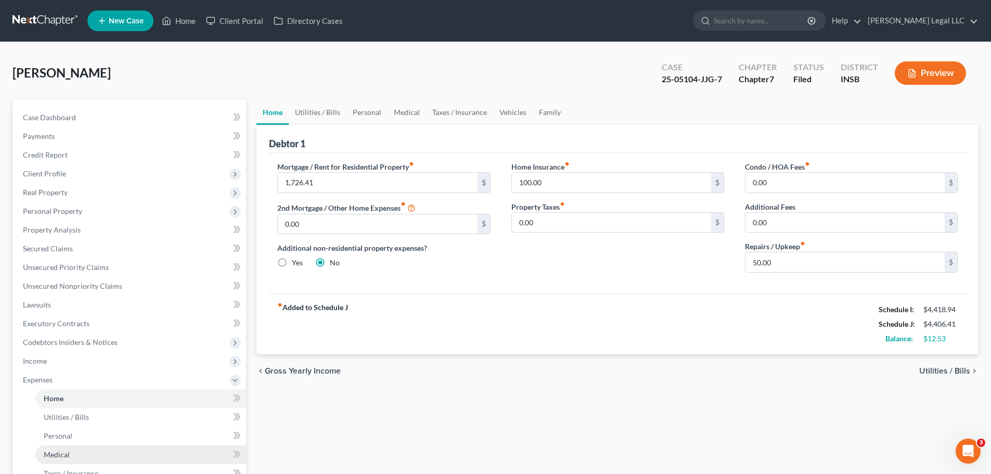
click at [68, 448] on link "Medical" at bounding box center [140, 454] width 211 height 19
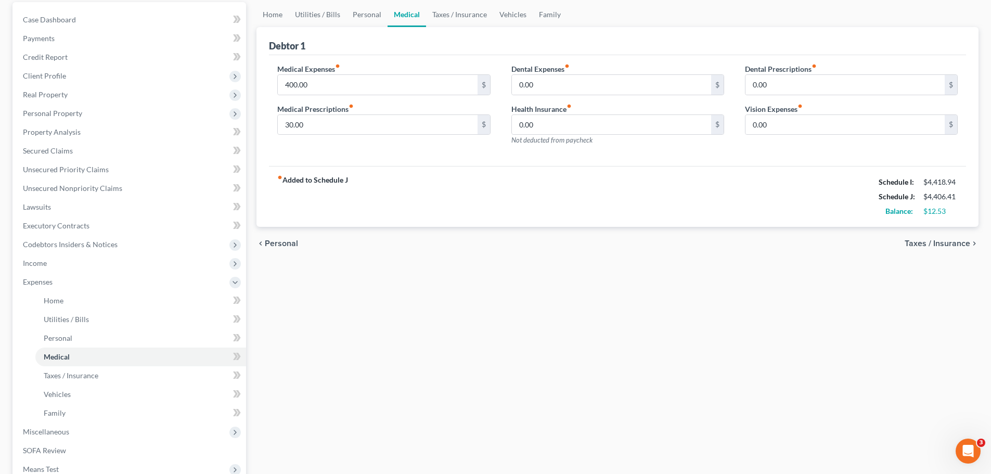
scroll to position [104, 0]
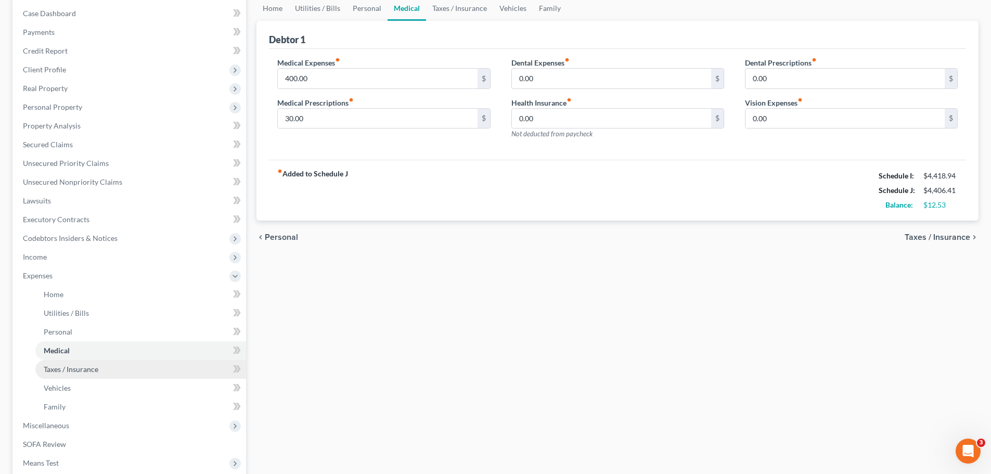
click at [65, 366] on span "Taxes / Insurance" at bounding box center [71, 369] width 55 height 9
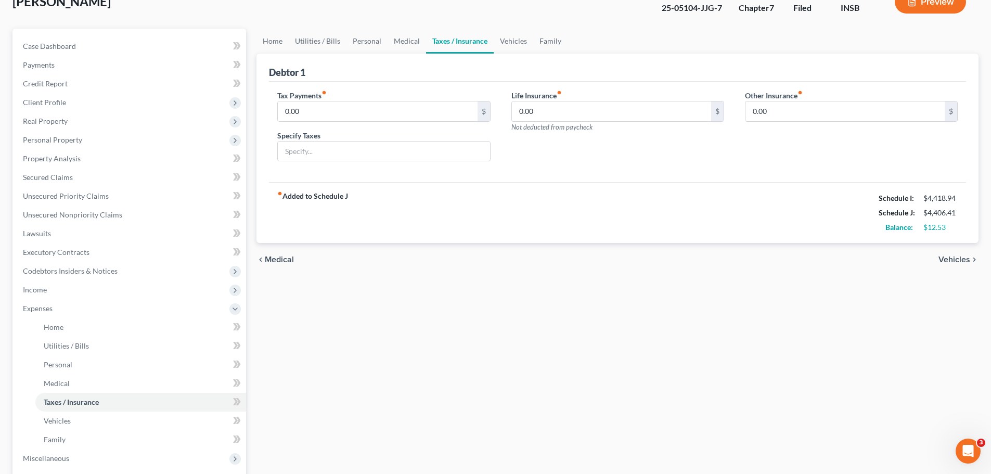
scroll to position [208, 0]
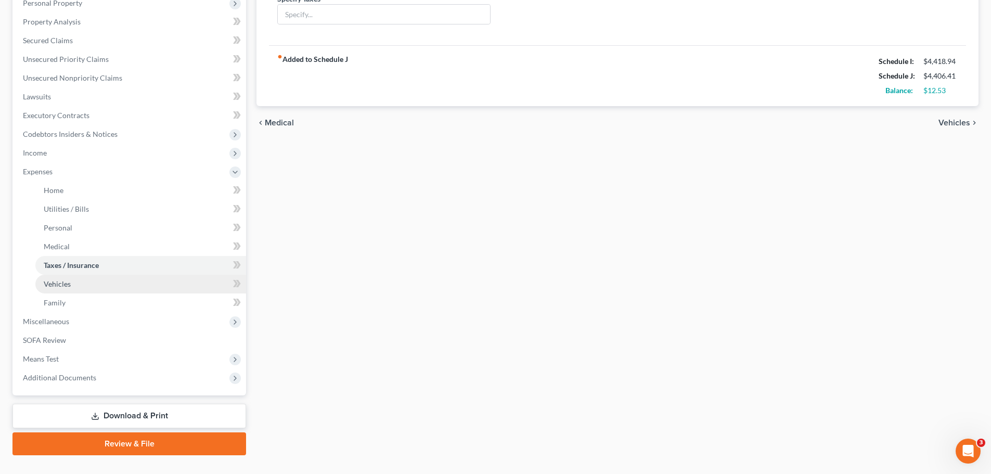
click at [70, 284] on span "Vehicles" at bounding box center [57, 283] width 27 height 9
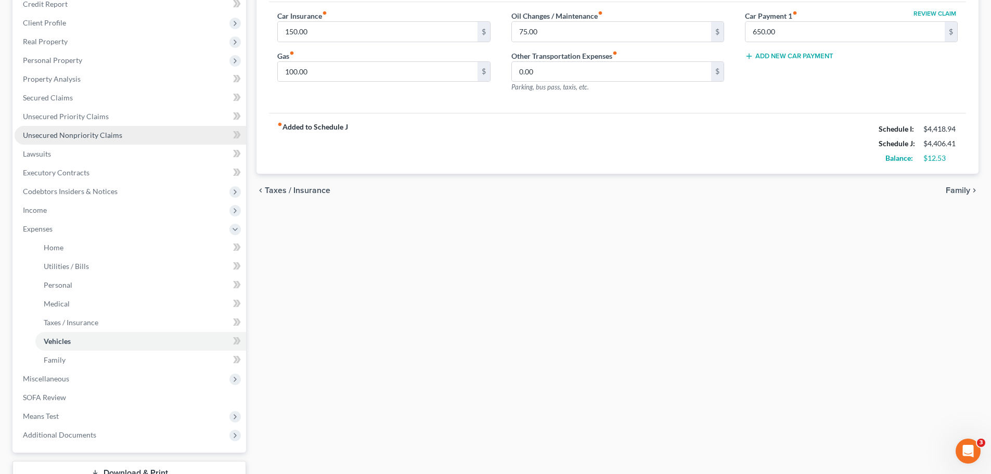
scroll to position [156, 0]
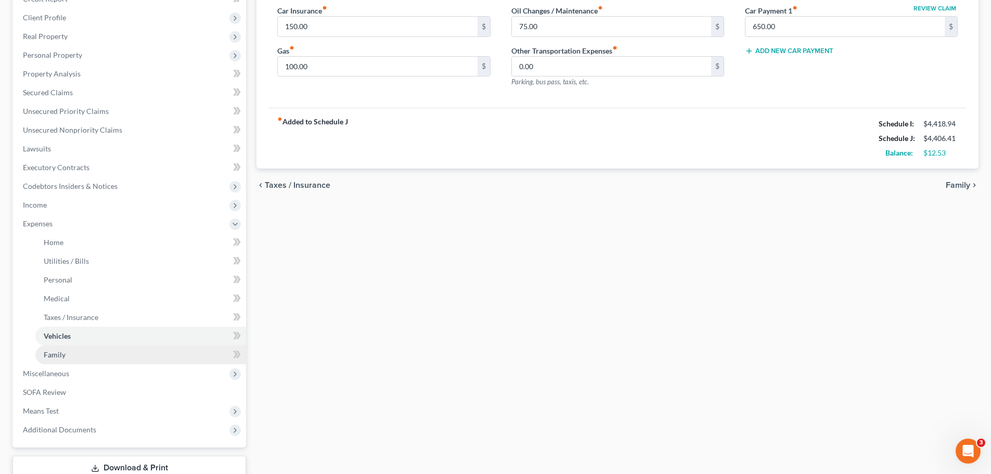
click at [65, 357] on link "Family" at bounding box center [140, 354] width 211 height 19
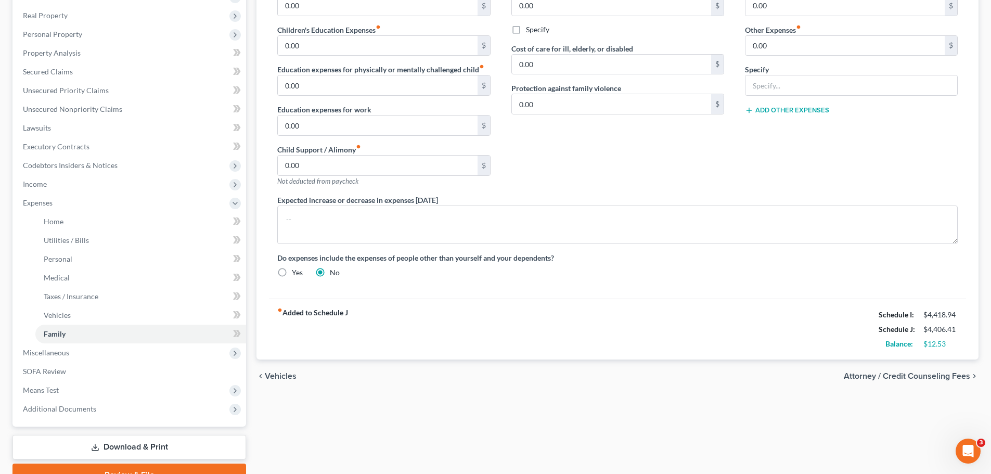
scroll to position [73, 0]
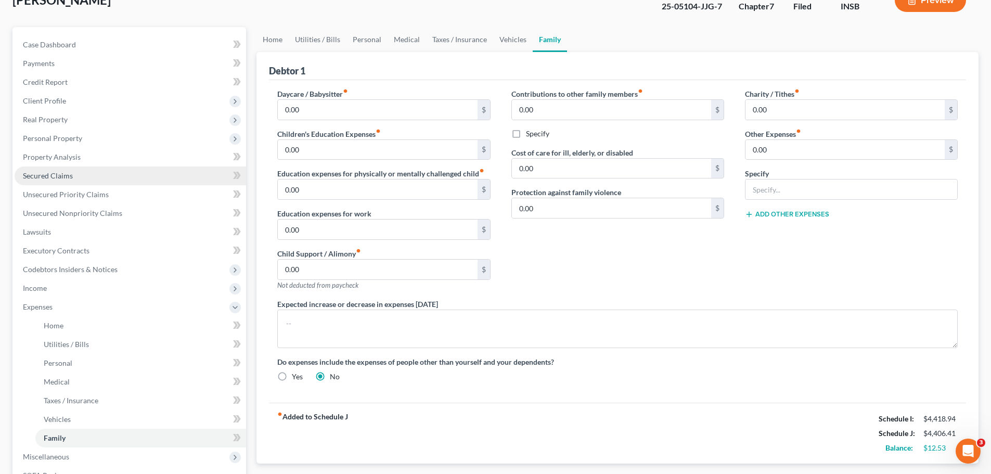
click at [62, 171] on span "Secured Claims" at bounding box center [48, 175] width 50 height 9
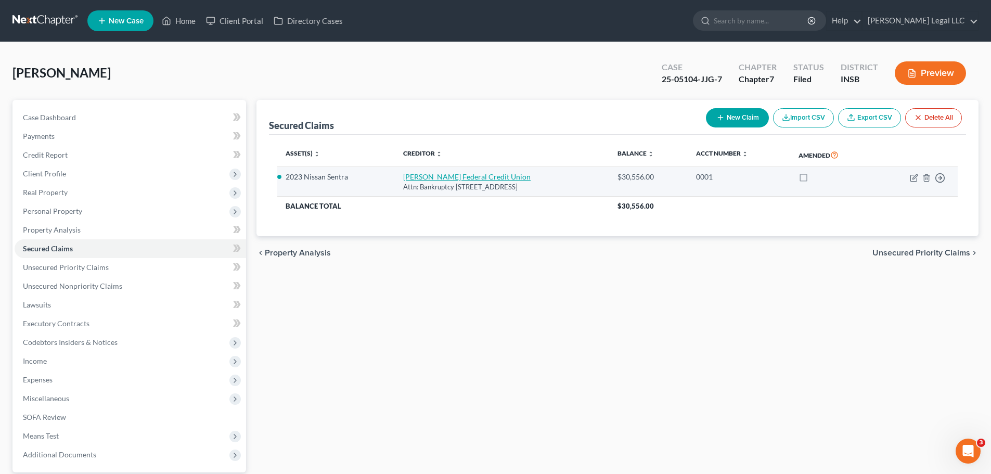
click at [420, 178] on link "Langley Federal Credit Union" at bounding box center [466, 176] width 127 height 9
select select "48"
select select "2"
select select "0"
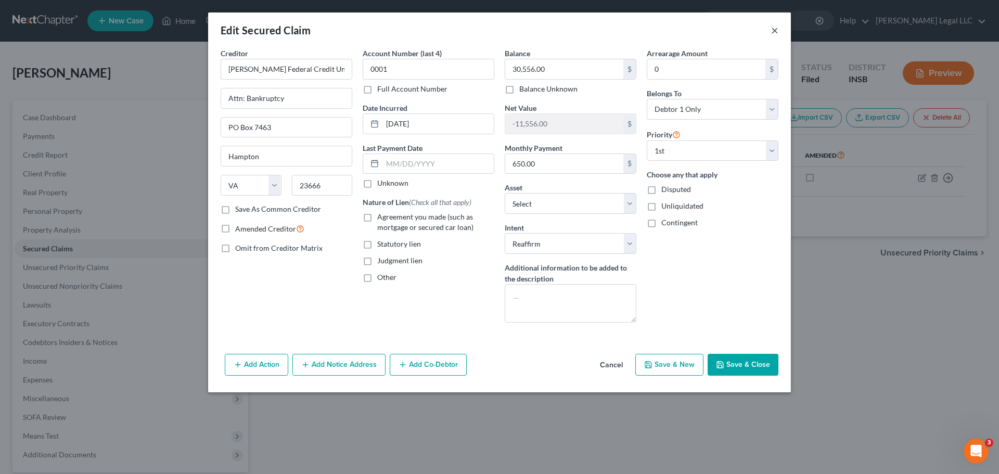
click at [772, 30] on button "×" at bounding box center [774, 30] width 7 height 12
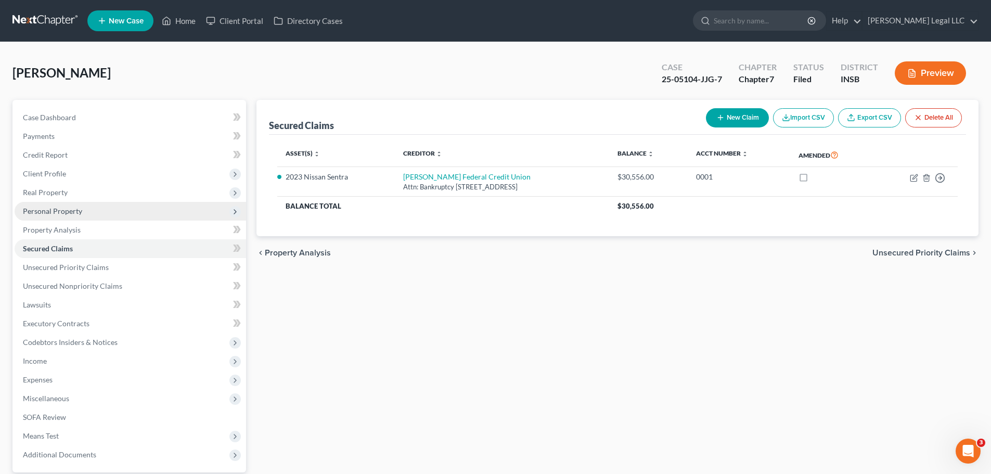
click at [48, 209] on span "Personal Property" at bounding box center [52, 210] width 59 height 9
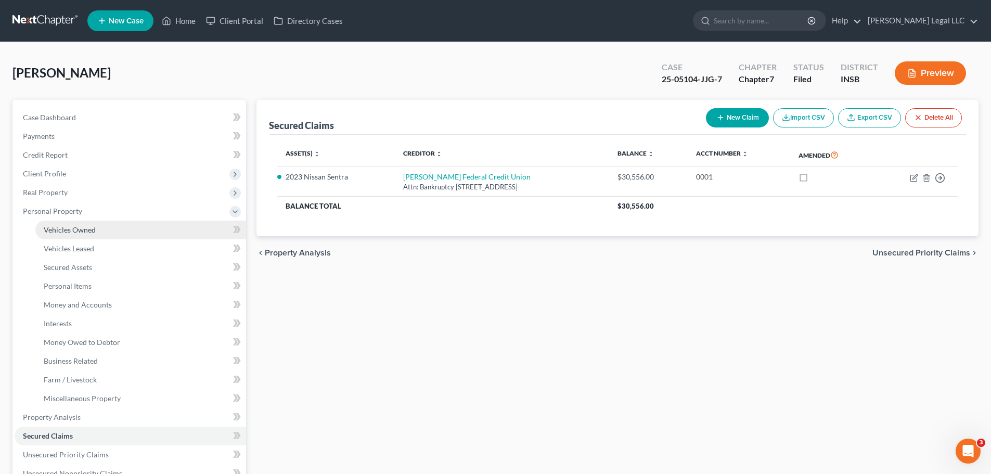
click at [52, 225] on link "Vehicles Owned" at bounding box center [140, 230] width 211 height 19
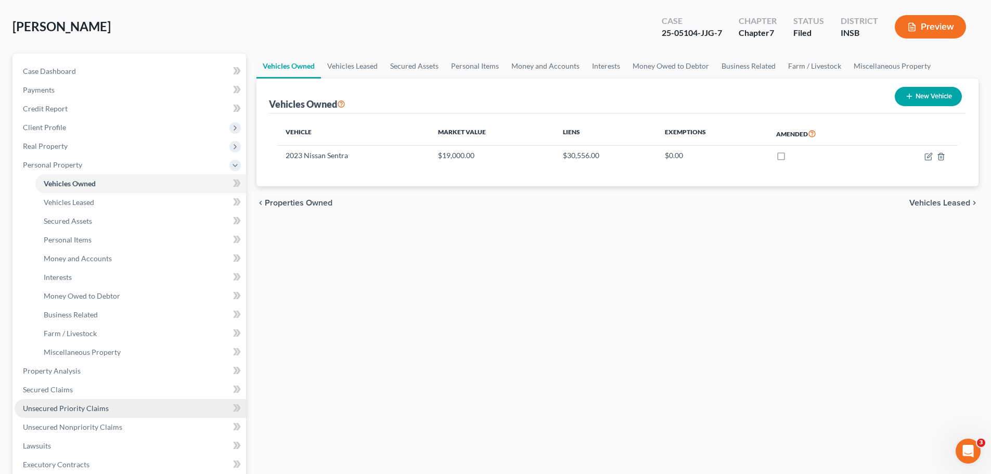
scroll to position [104, 0]
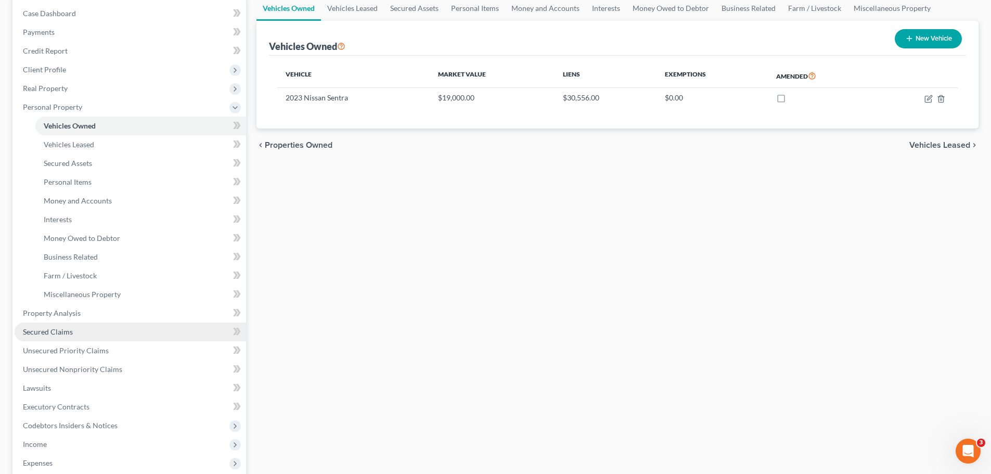
click at [61, 335] on span "Secured Claims" at bounding box center [48, 331] width 50 height 9
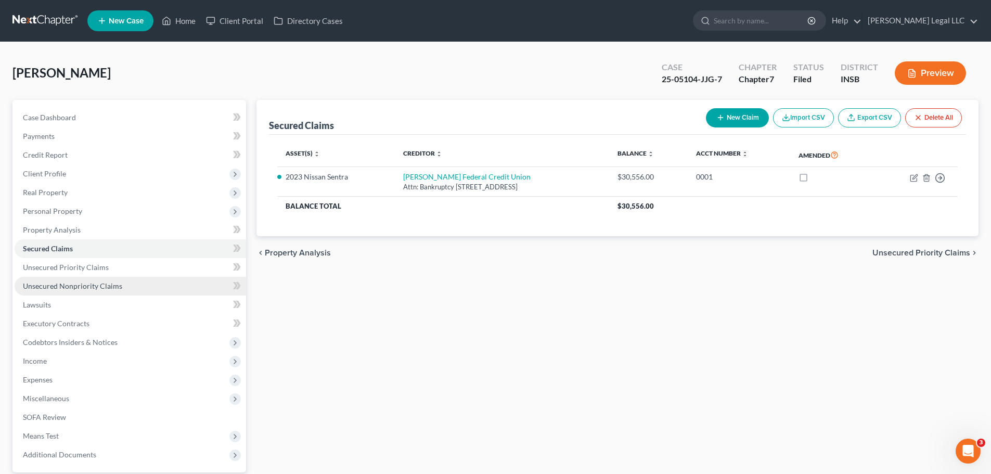
click at [66, 290] on span "Unsecured Nonpriority Claims" at bounding box center [72, 285] width 99 height 9
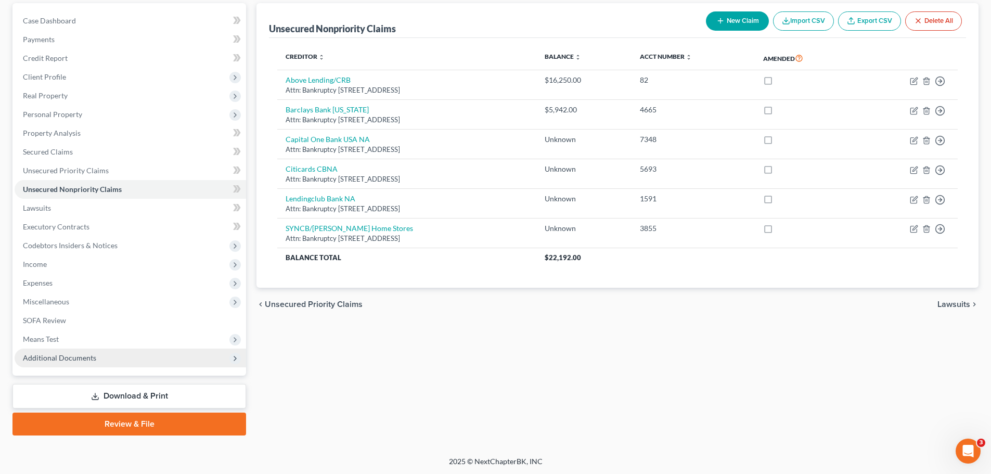
scroll to position [98, 0]
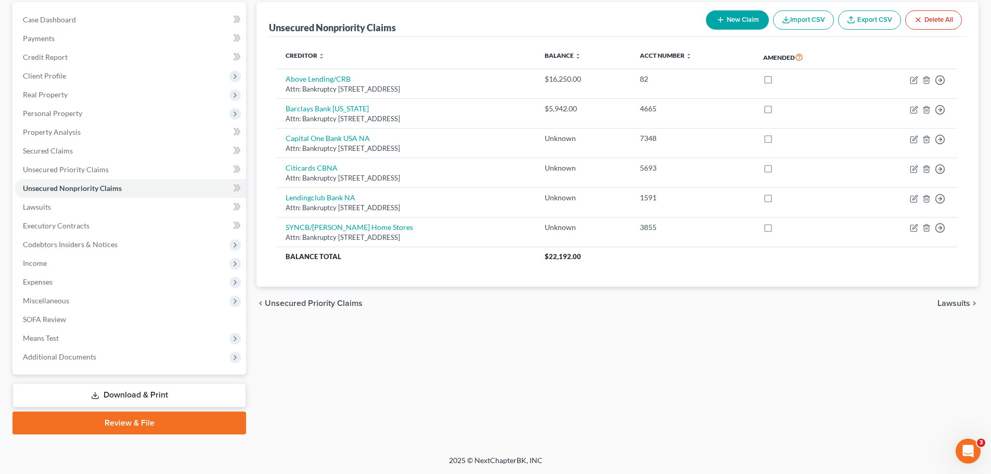
click at [388, 348] on div "Unsecured Nonpriority Claims New Claim Import CSV Export CSV Delete All Credito…" at bounding box center [617, 218] width 732 height 432
click at [391, 352] on div "Unsecured Nonpriority Claims New Claim Import CSV Export CSV Delete All Credito…" at bounding box center [617, 218] width 732 height 432
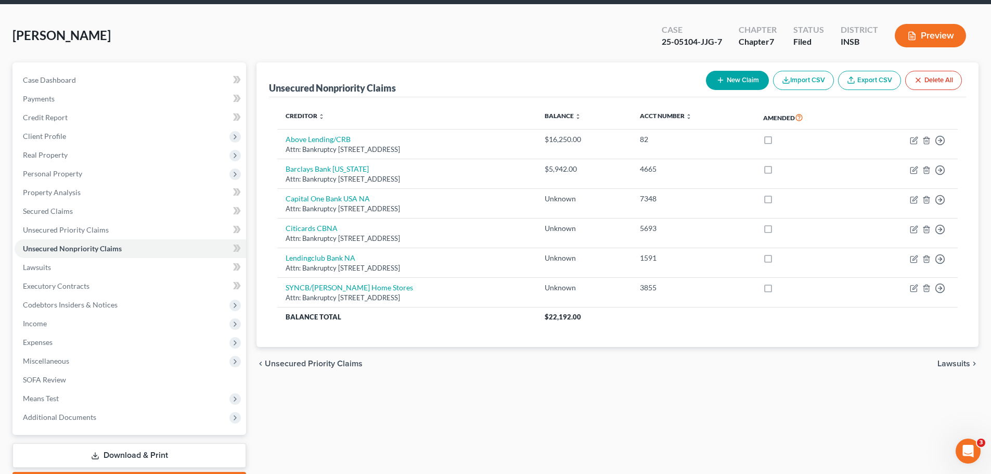
scroll to position [0, 0]
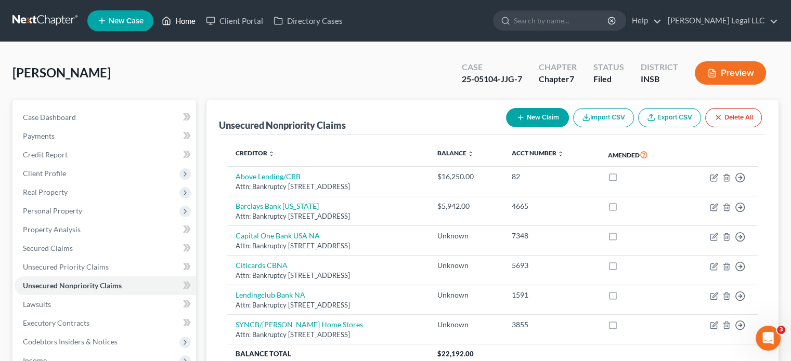
click at [181, 21] on link "Home" at bounding box center [179, 20] width 44 height 19
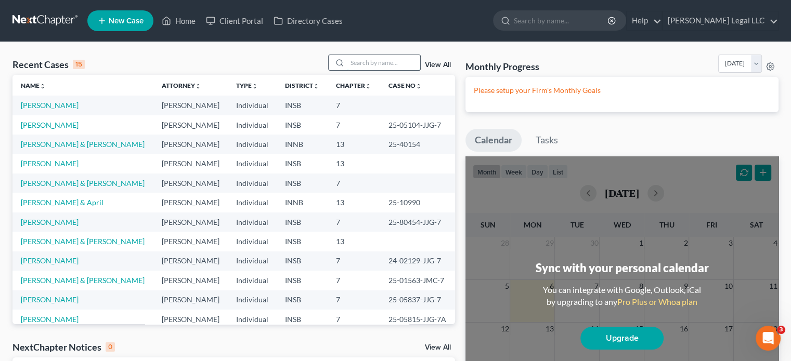
click at [361, 62] on input "search" at bounding box center [383, 62] width 73 height 15
type input "york"
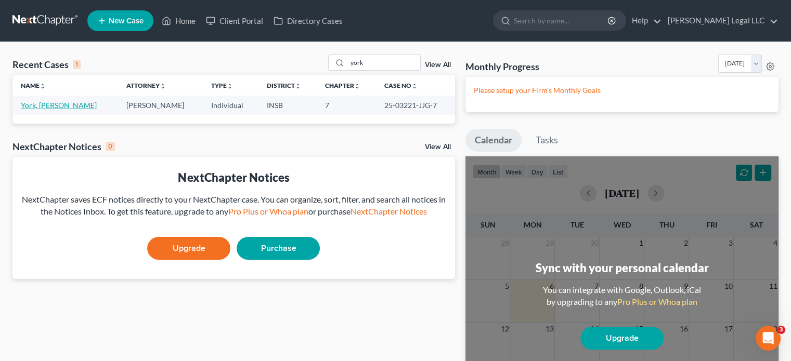
click at [43, 103] on link "York, [PERSON_NAME]" at bounding box center [59, 105] width 76 height 9
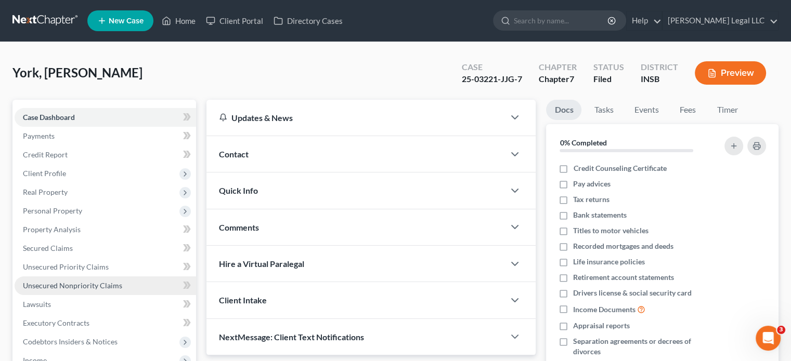
click at [42, 283] on span "Unsecured Nonpriority Claims" at bounding box center [72, 285] width 99 height 9
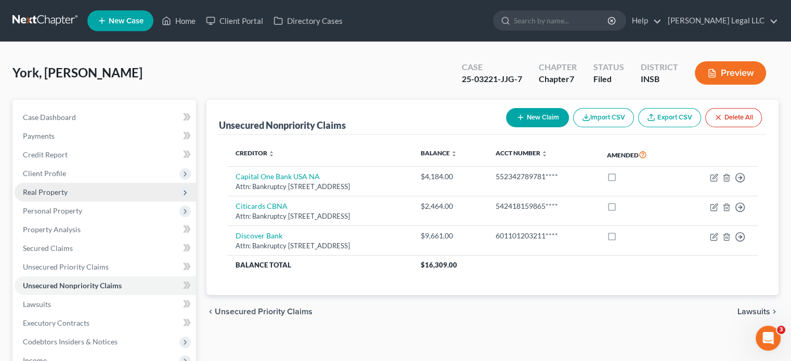
click at [56, 200] on span "Real Property" at bounding box center [106, 192] width 182 height 19
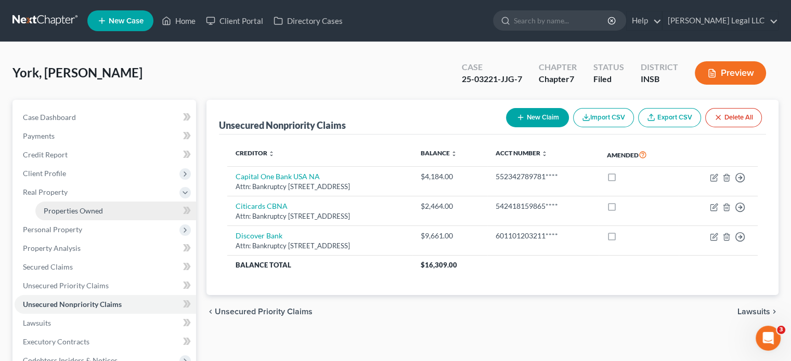
click at [71, 215] on span "Properties Owned" at bounding box center [73, 210] width 59 height 9
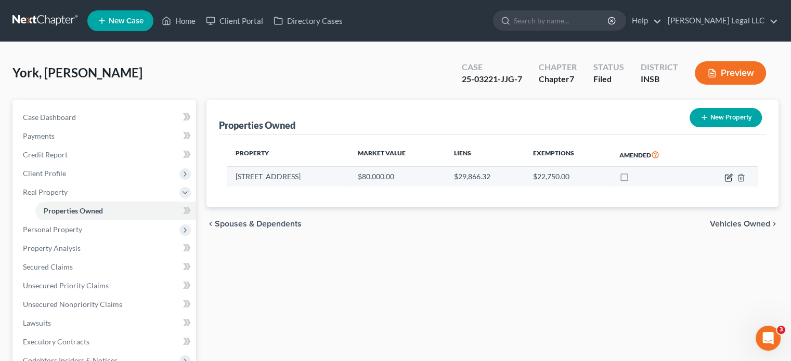
click at [727, 178] on icon "button" at bounding box center [729, 176] width 5 height 5
select select "15"
select select "0"
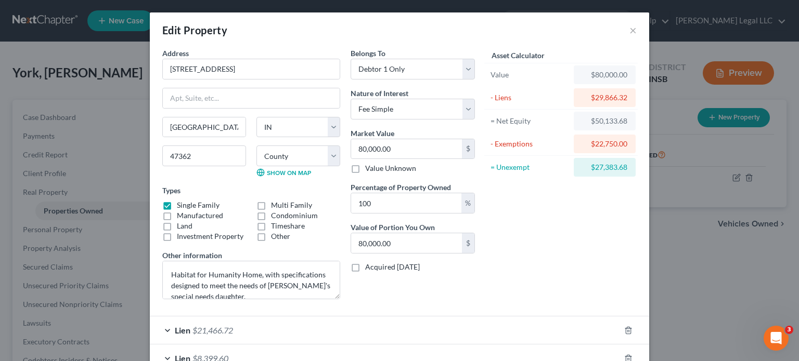
click at [623, 32] on div "Edit Property ×" at bounding box center [399, 29] width 499 height 35
click at [629, 32] on button "×" at bounding box center [632, 30] width 7 height 12
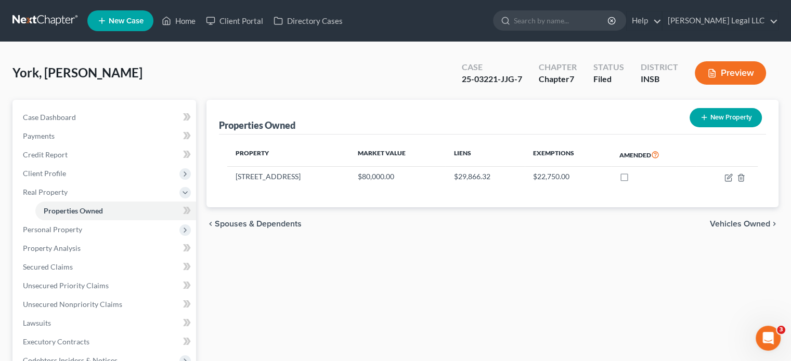
click at [343, 232] on div "chevron_left Spouses & Dependents Vehicles Owned chevron_right" at bounding box center [492, 224] width 572 height 33
click at [356, 219] on div "chevron_left Spouses & Dependents Vehicles Owned chevron_right" at bounding box center [492, 224] width 572 height 33
drag, startPoint x: 206, startPoint y: 225, endPoint x: 333, endPoint y: 224, distance: 126.9
click at [322, 226] on div "Properties Owned New Property Property Market Value Liens Exemptions Amended [S…" at bounding box center [492, 325] width 583 height 451
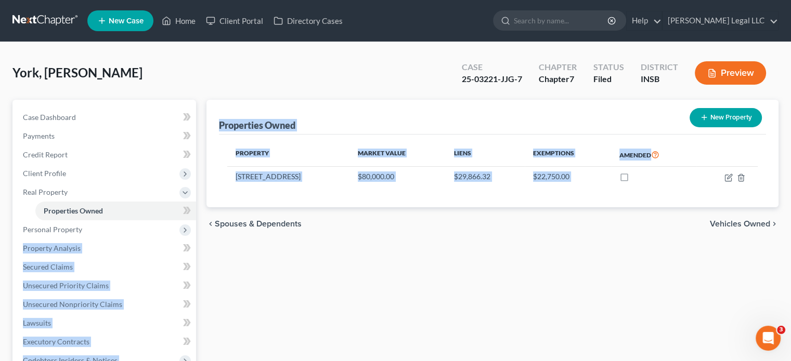
drag, startPoint x: 362, startPoint y: 224, endPoint x: 371, endPoint y: 280, distance: 56.9
click at [180, 228] on div "Petition Navigation Case Dashboard Payments Invoices Payments Payments Credit R…" at bounding box center [395, 325] width 777 height 451
click at [372, 280] on div "Properties Owned New Property Property Market Value Liens Exemptions Amended [S…" at bounding box center [492, 325] width 583 height 451
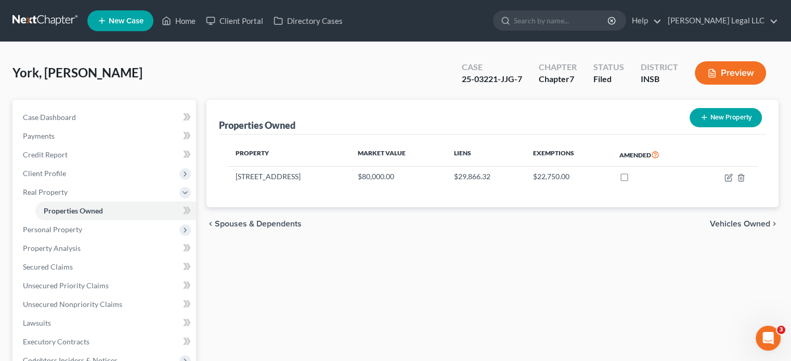
click at [305, 83] on div "York, [PERSON_NAME] Upgraded Case 25-03221-JJG-7 Chapter Chapter 7 Status Filed…" at bounding box center [395, 77] width 766 height 45
